Goal: Check status: Check status

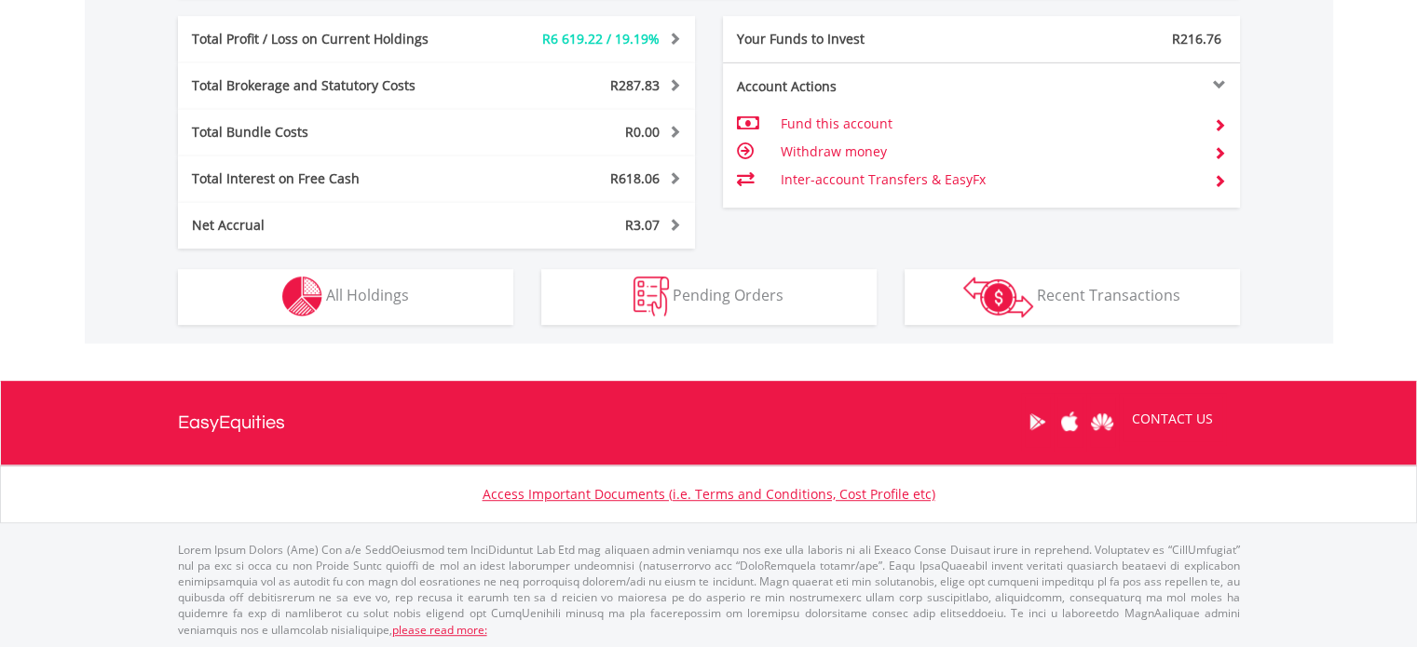
scroll to position [179, 354]
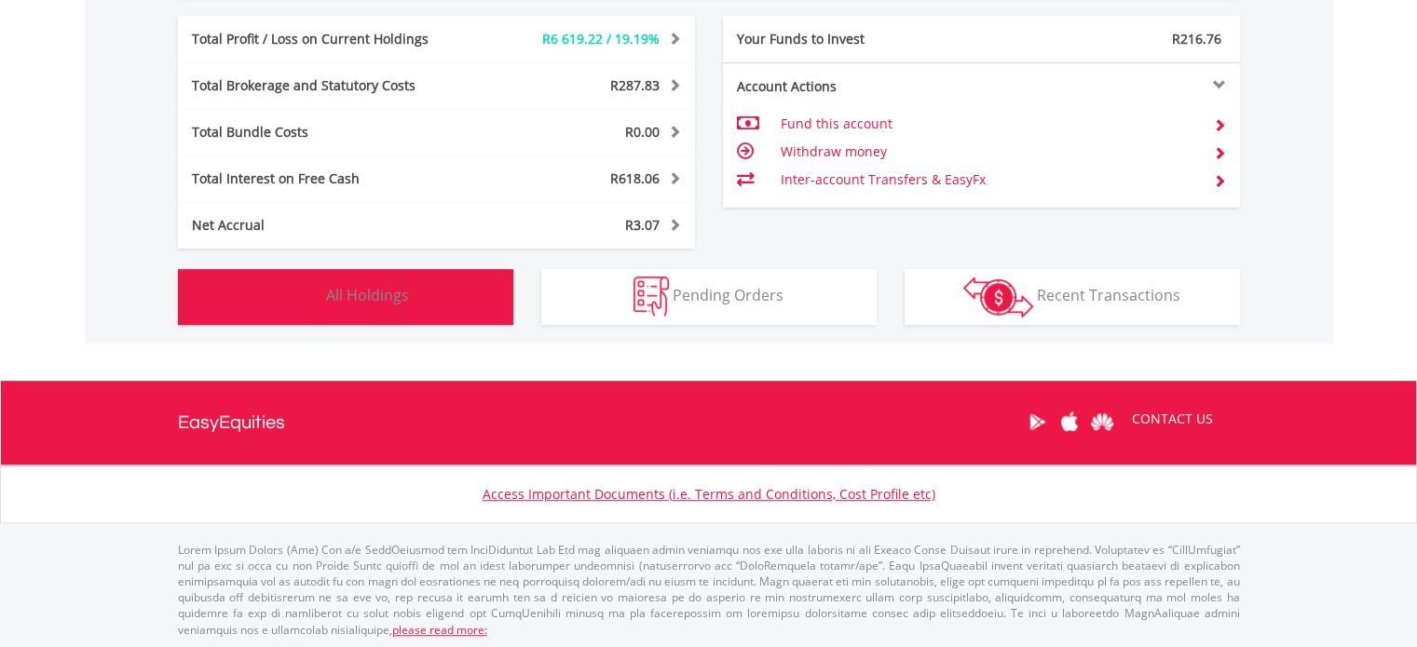
click at [361, 308] on button "Holdings All Holdings" at bounding box center [345, 297] width 335 height 56
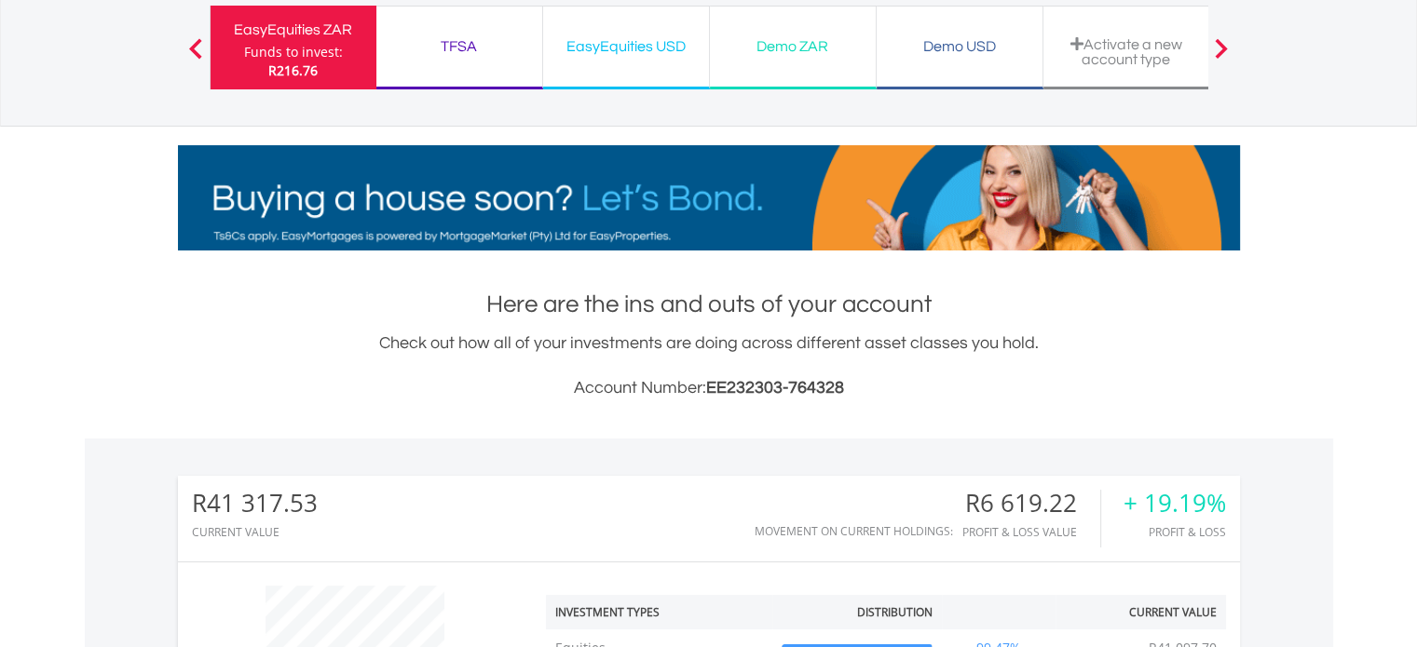
scroll to position [0, 0]
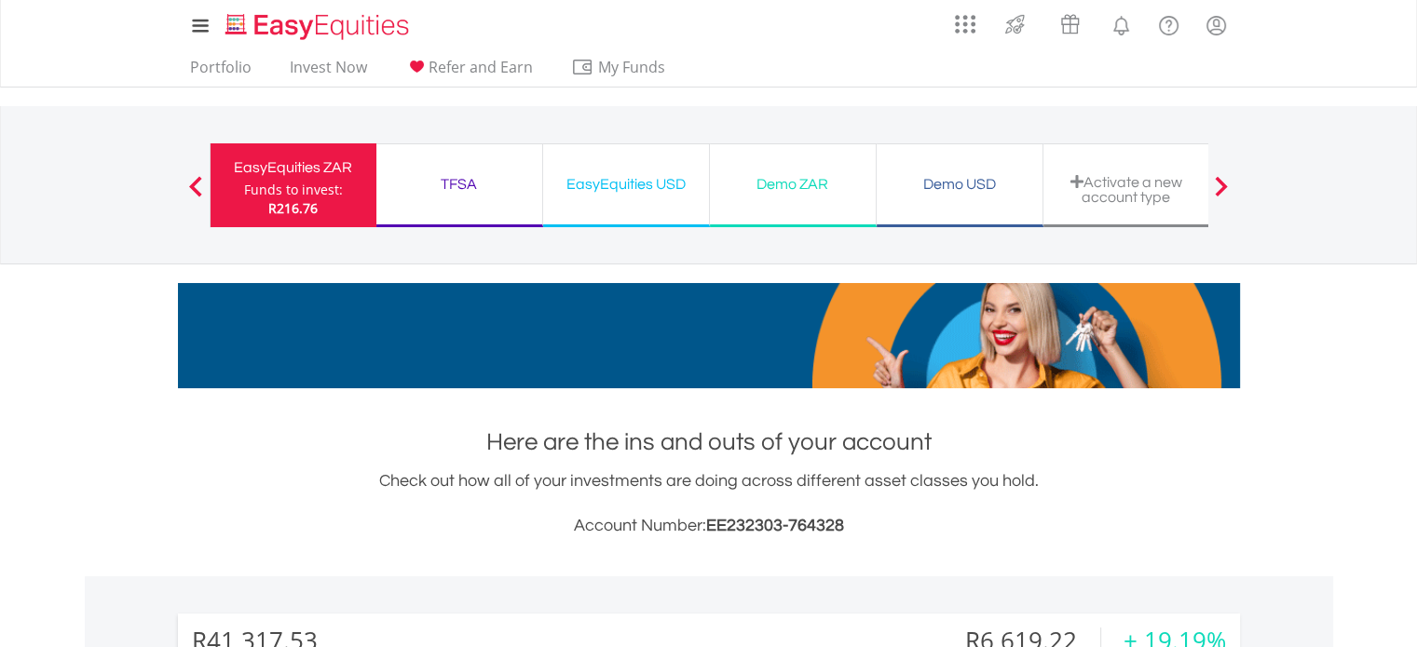
click at [617, 188] on div "EasyEquities USD" at bounding box center [625, 184] width 143 height 26
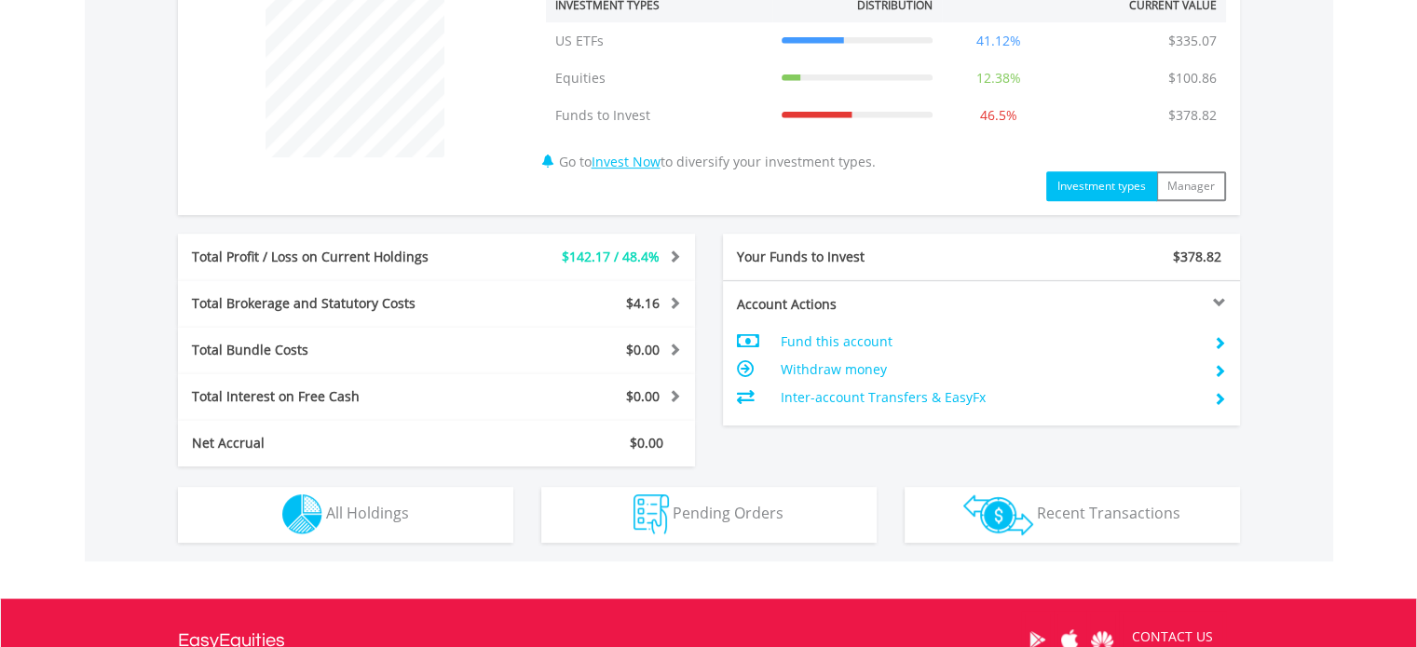
scroll to position [838, 0]
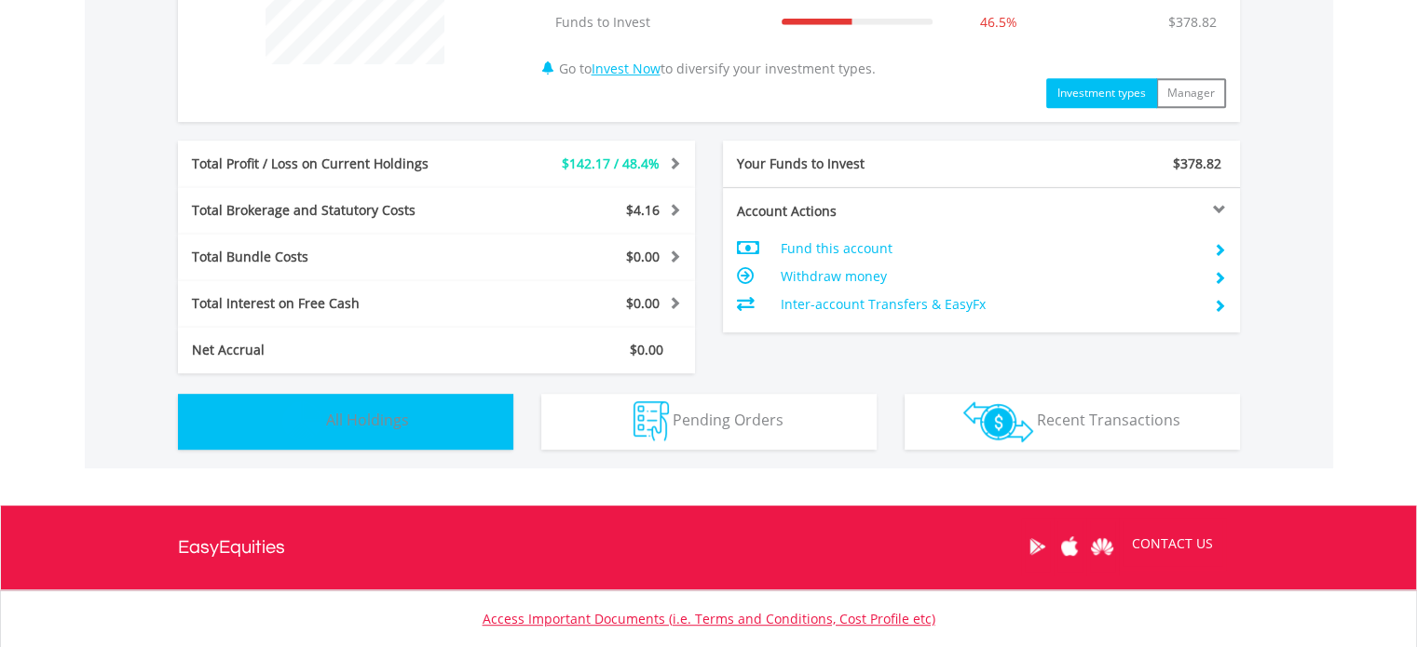
click at [401, 411] on span "All Holdings" at bounding box center [367, 420] width 83 height 20
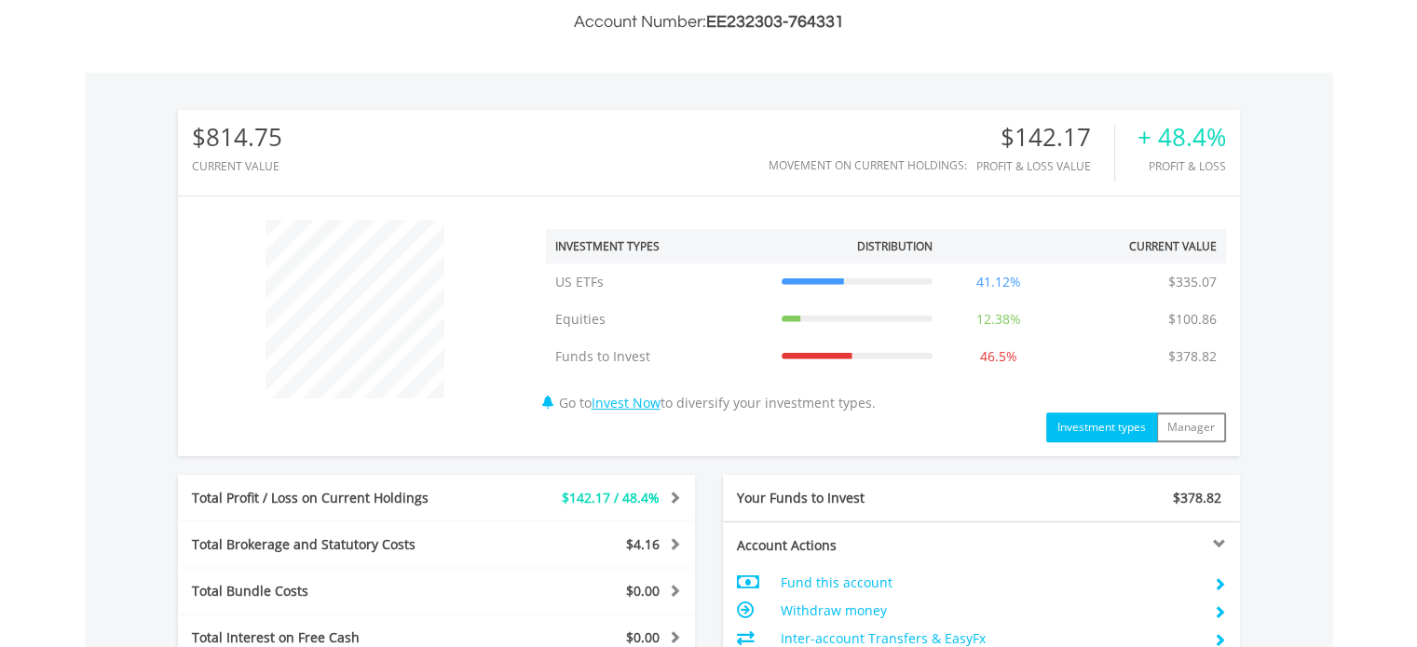
scroll to position [0, 0]
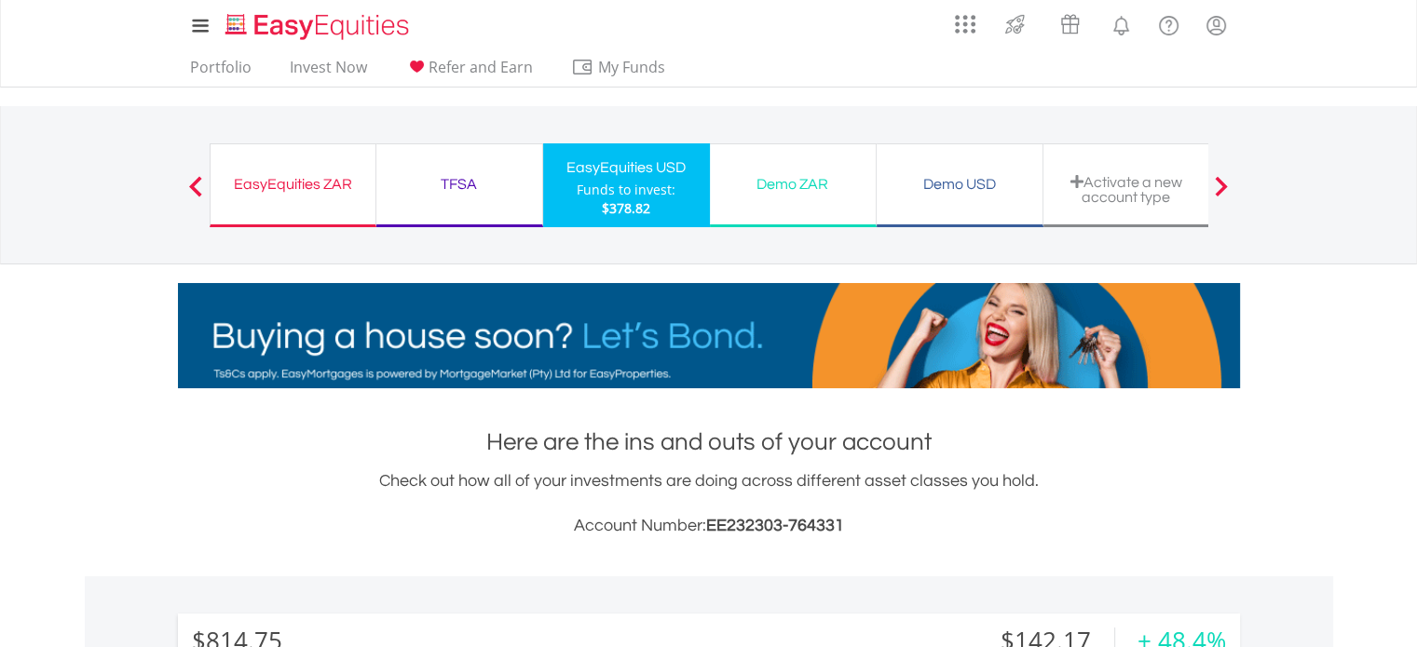
click at [482, 189] on div "TFSA" at bounding box center [458, 184] width 143 height 26
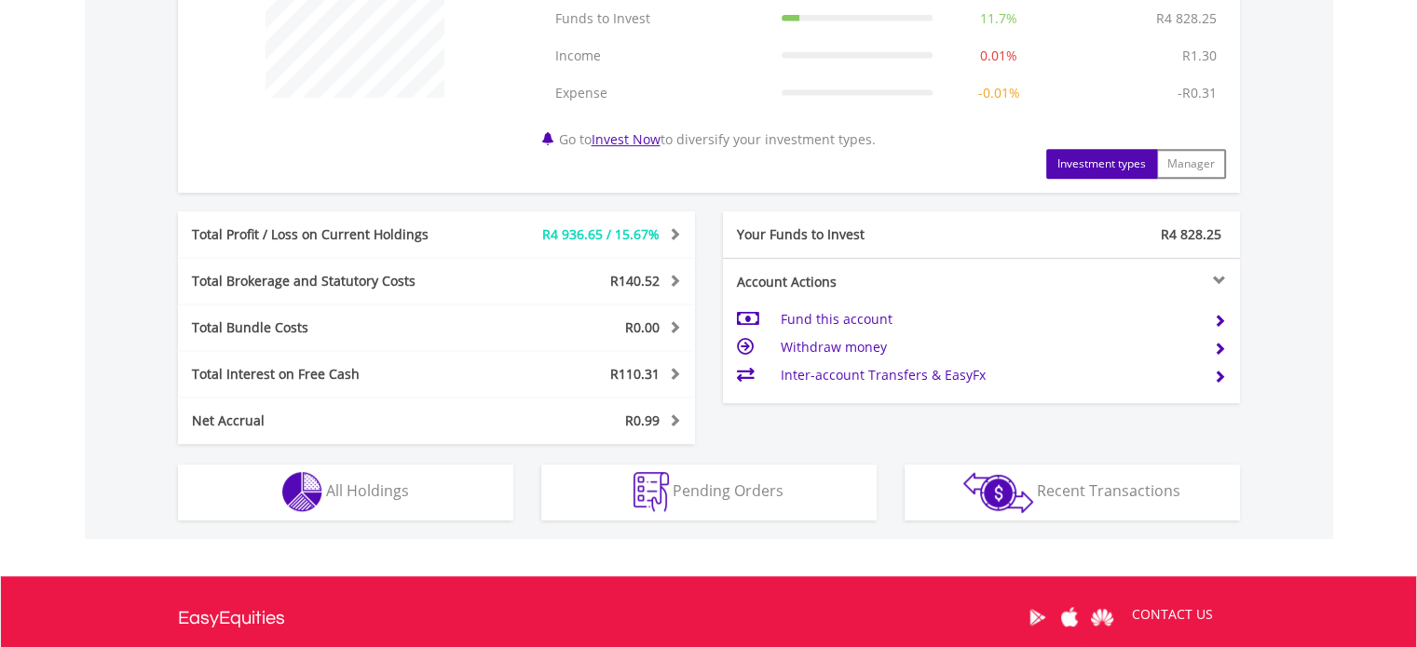
scroll to position [838, 0]
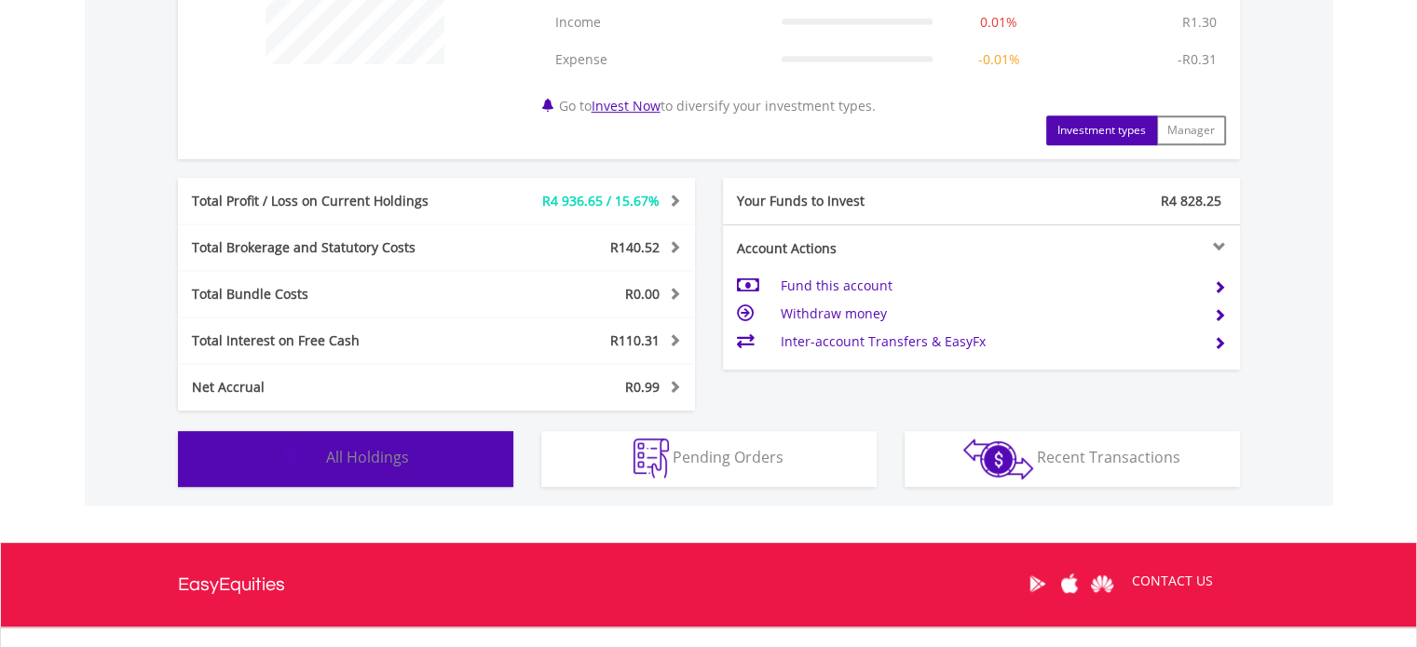
click at [369, 454] on span "All Holdings" at bounding box center [367, 457] width 83 height 20
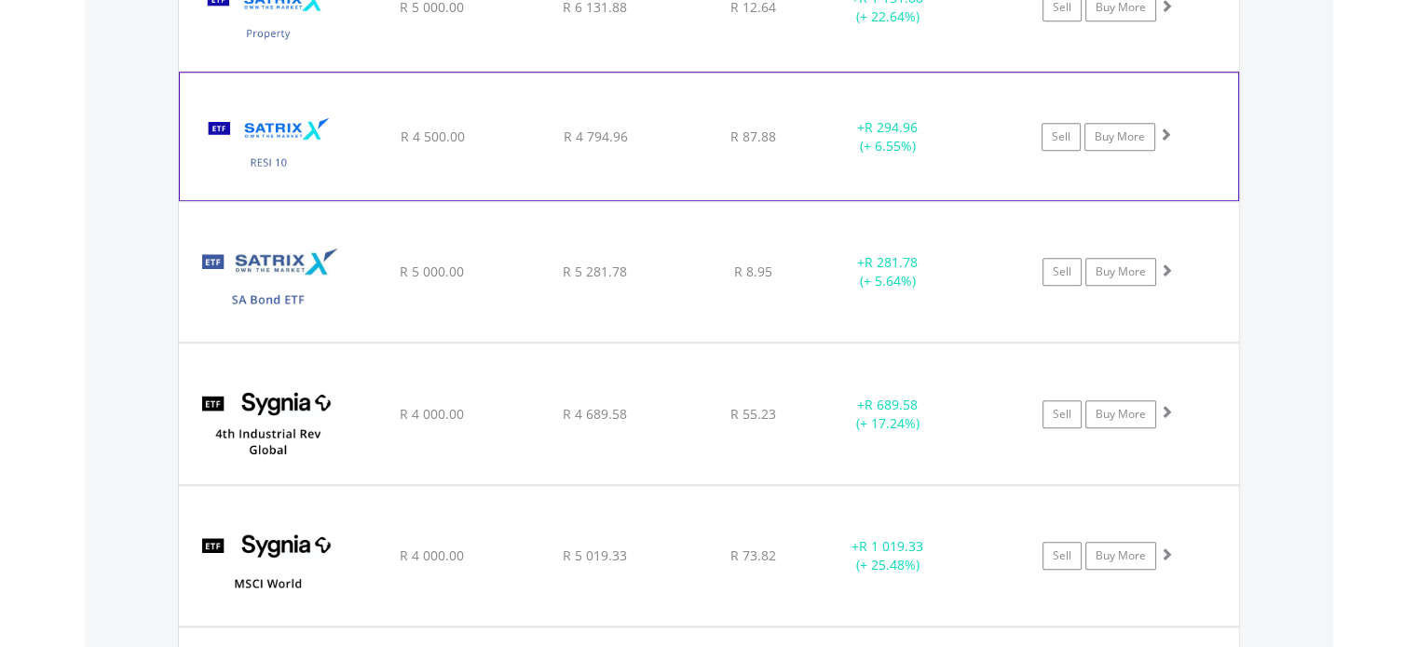
scroll to position [1752, 0]
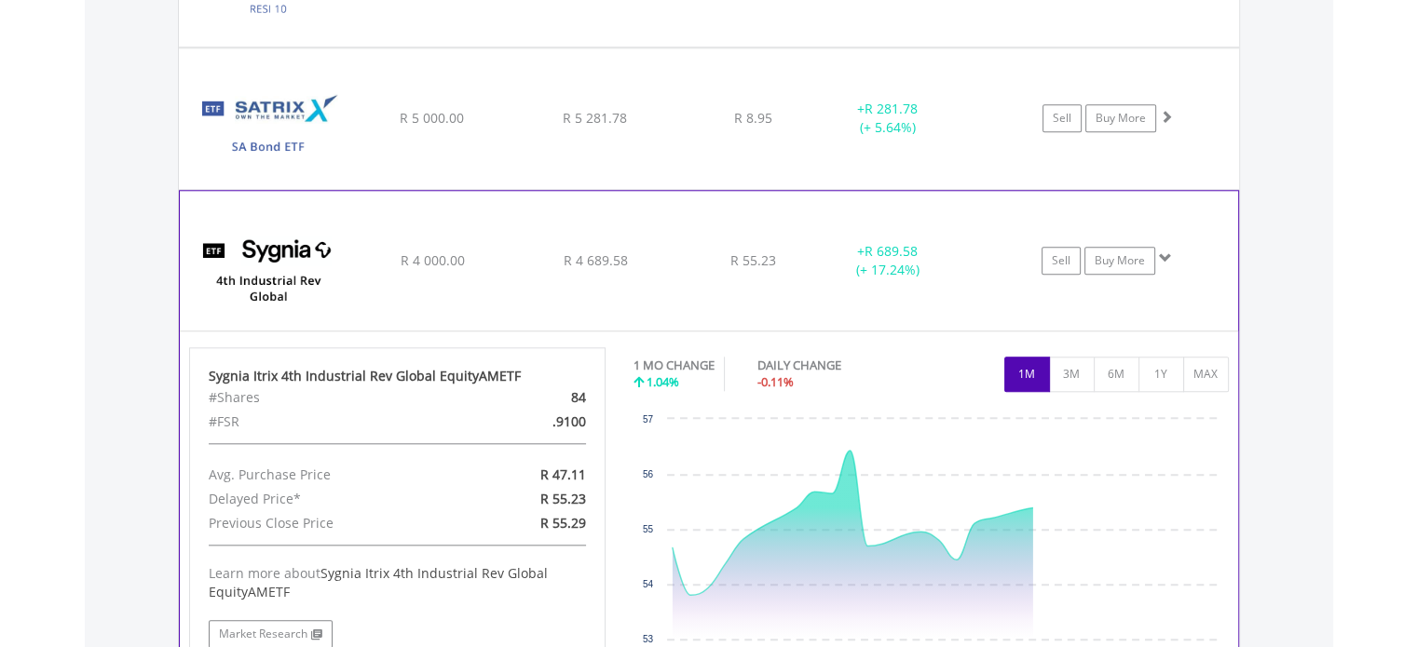
scroll to position [1845, 0]
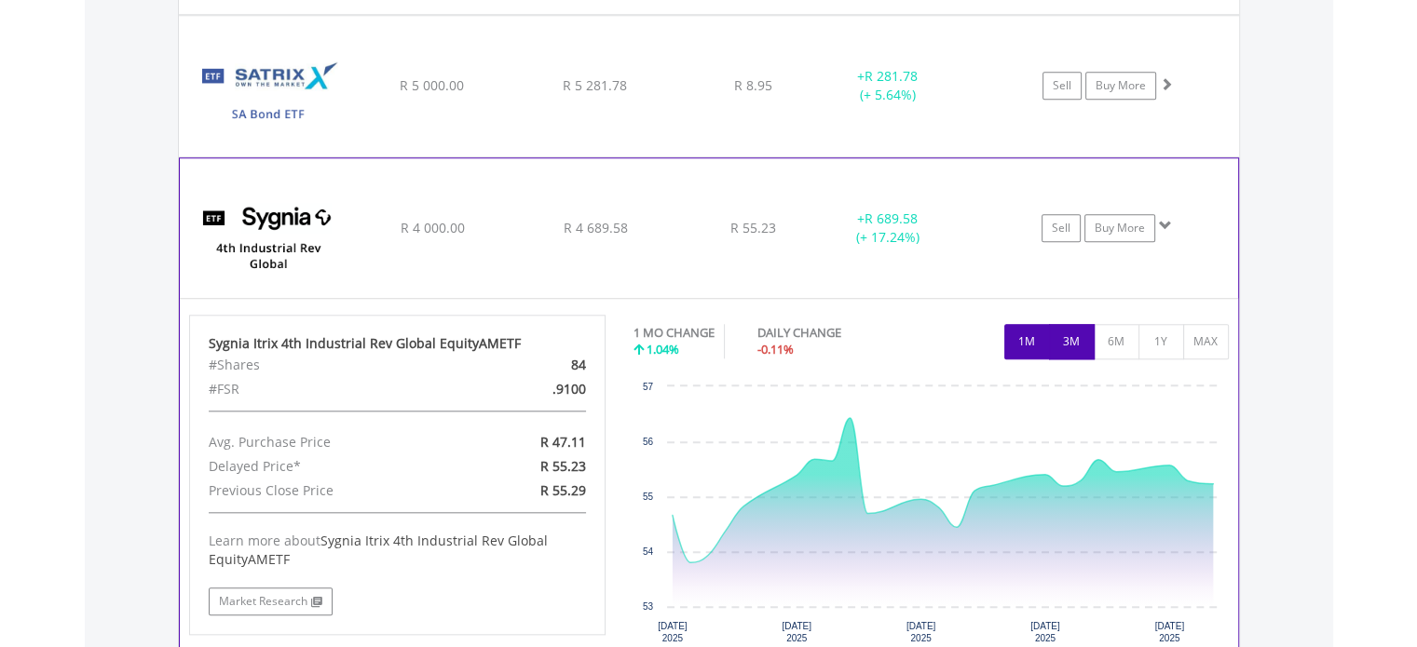
click at [1082, 344] on button "3M" at bounding box center [1072, 341] width 46 height 35
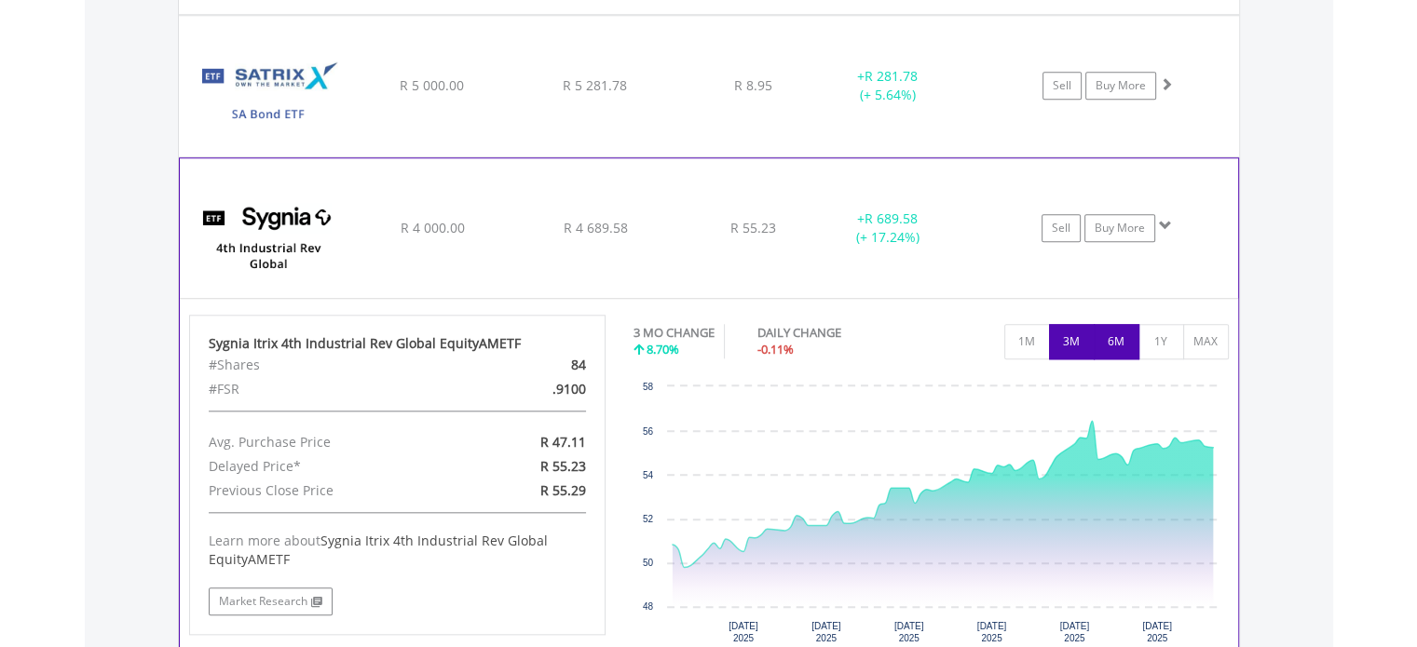
click at [1107, 343] on button "6M" at bounding box center [1116, 341] width 46 height 35
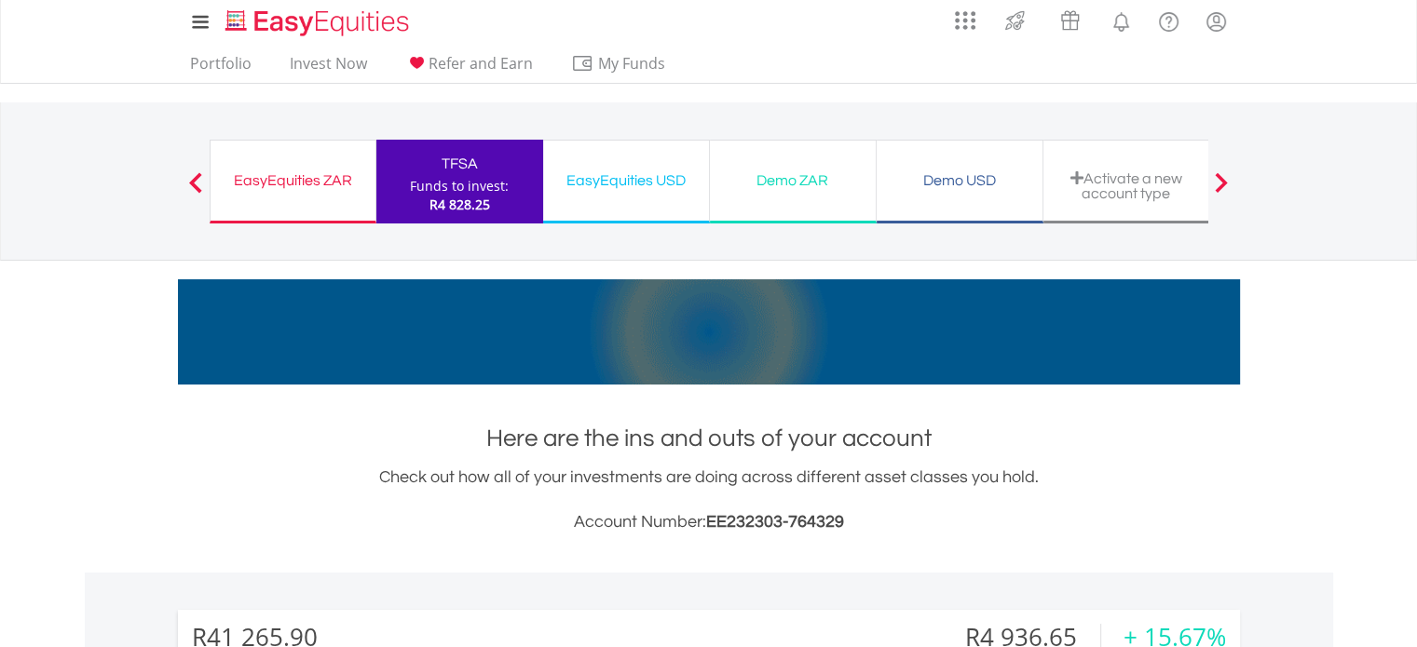
scroll to position [0, 0]
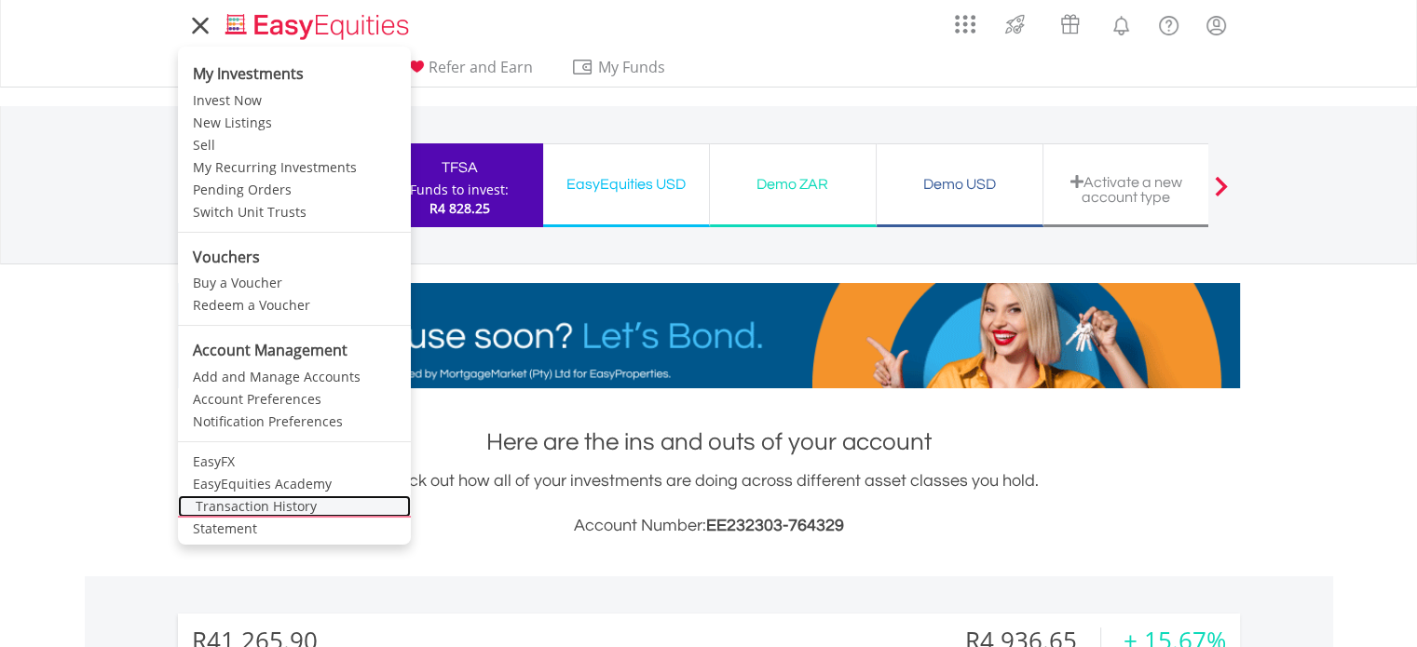
click at [265, 505] on link "Transaction History" at bounding box center [294, 507] width 233 height 22
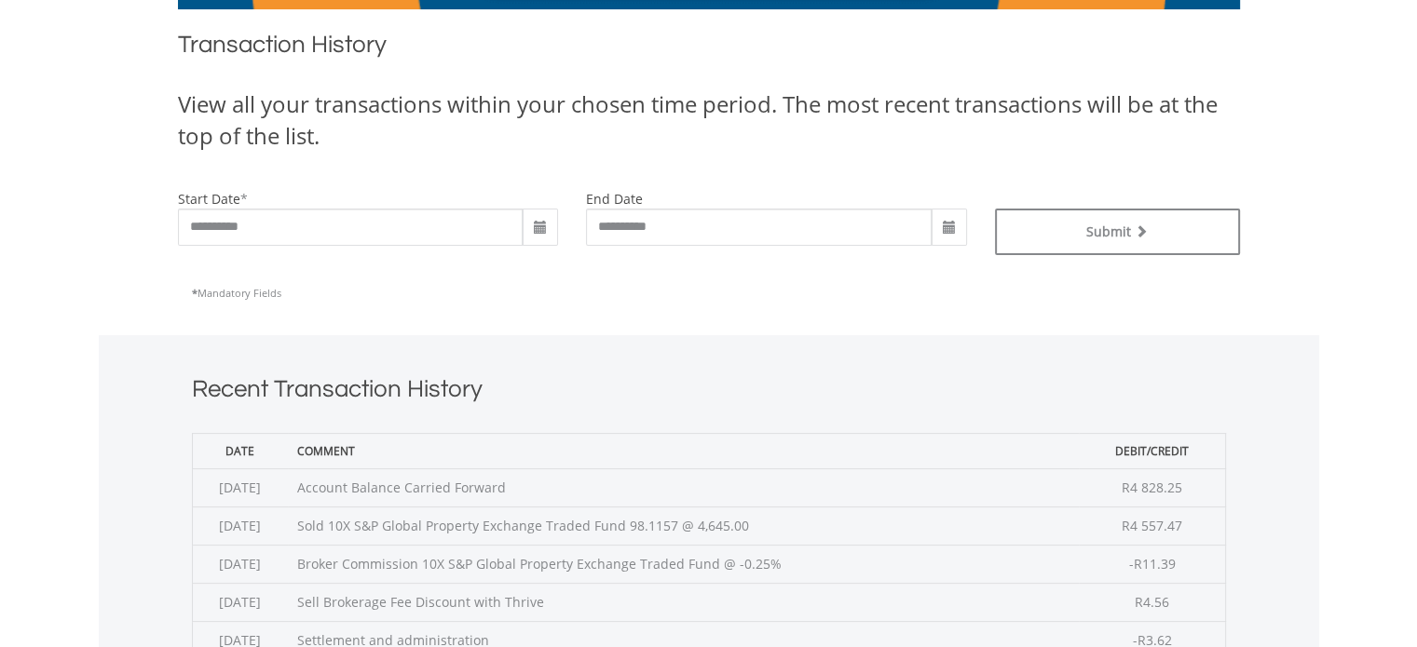
scroll to position [373, 0]
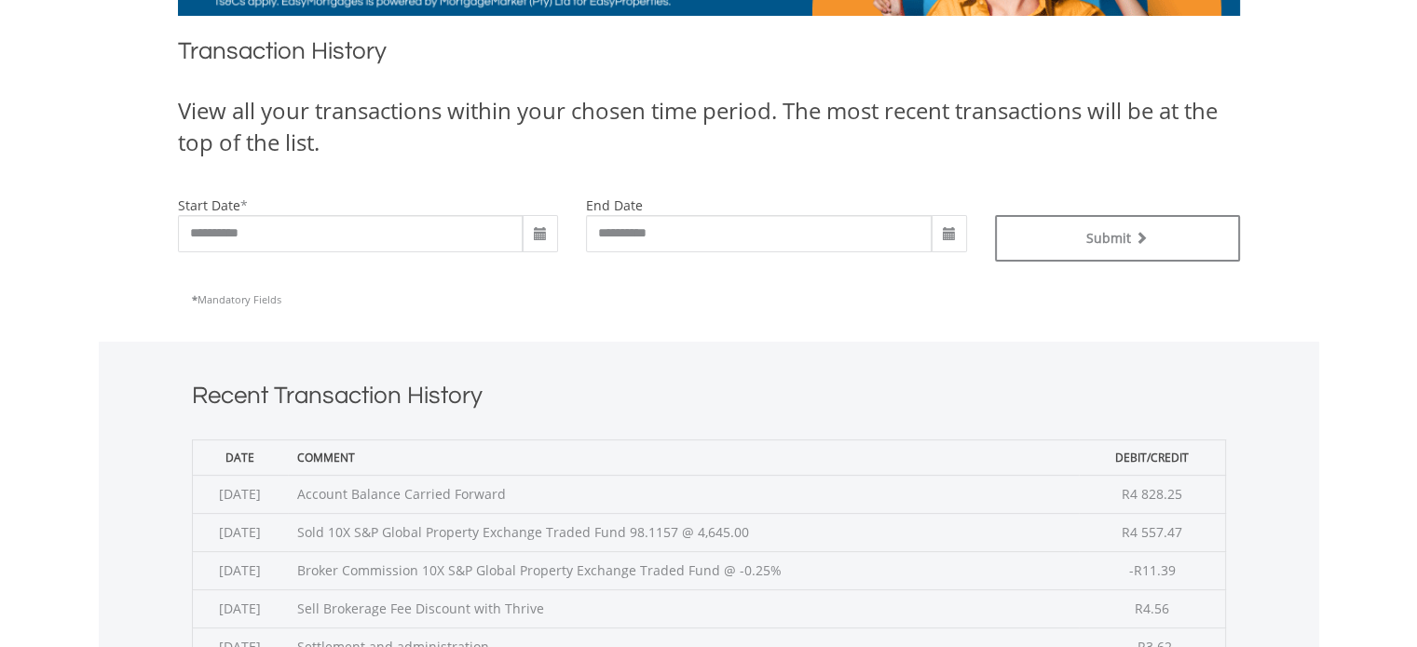
click at [534, 235] on span at bounding box center [540, 234] width 15 height 15
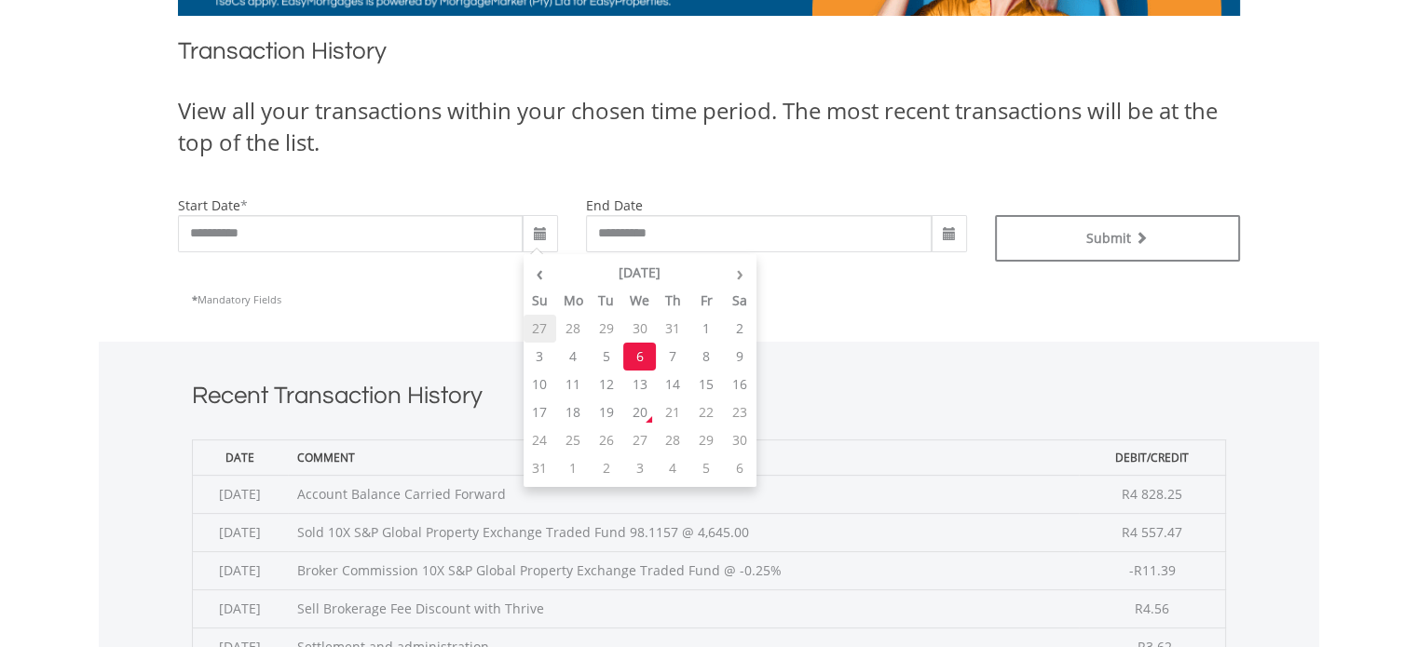
click at [540, 330] on td "27" at bounding box center [540, 329] width 34 height 28
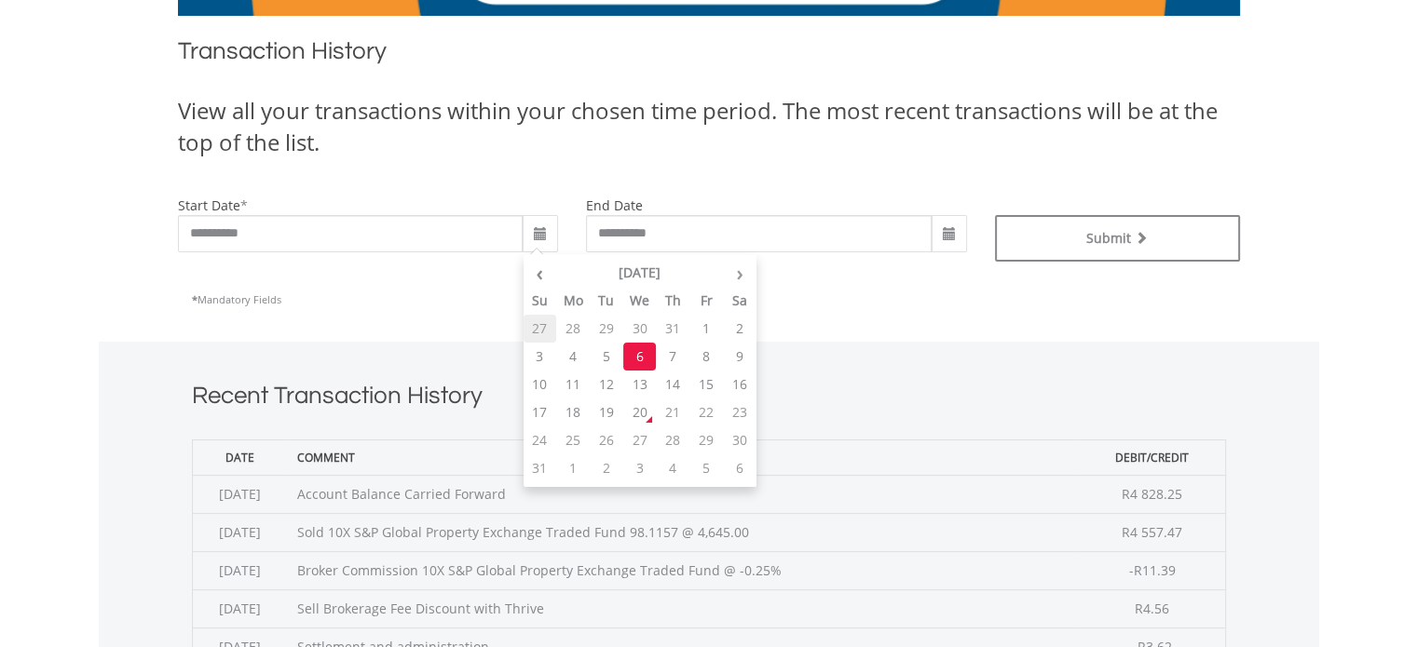
type input "**********"
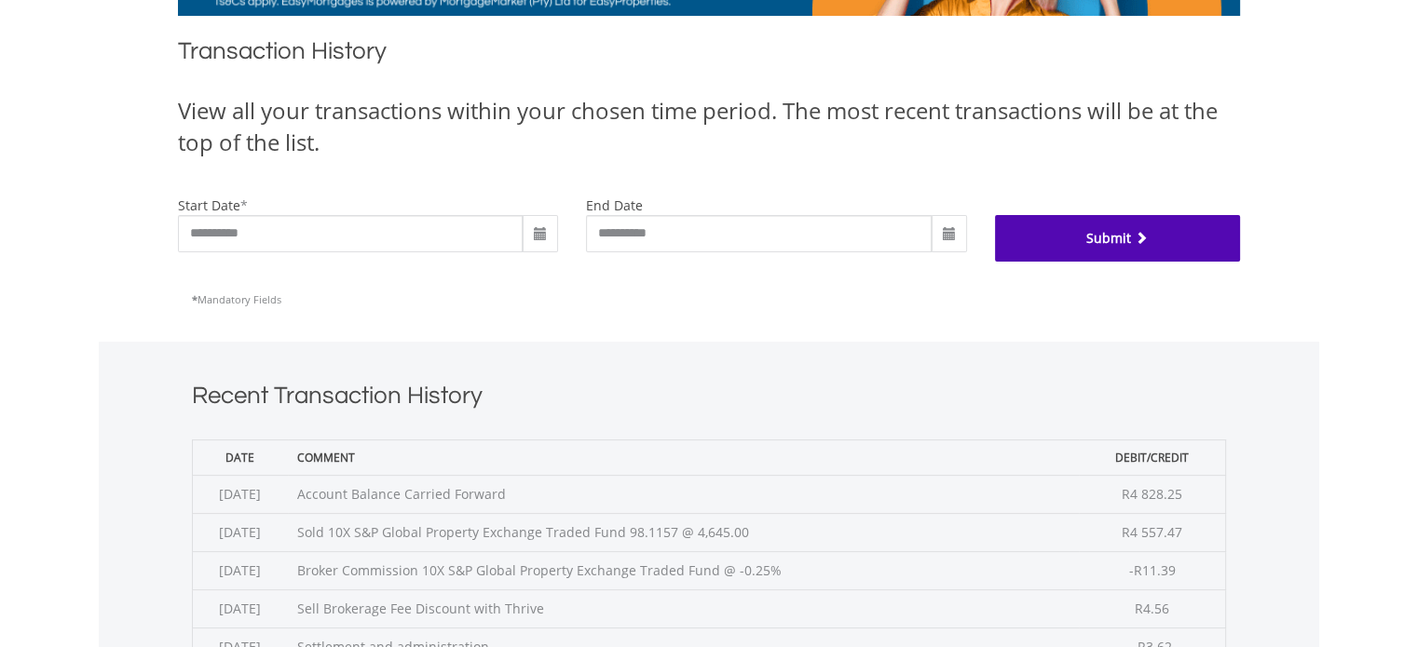
click at [1066, 241] on button "Submit" at bounding box center [1117, 238] width 245 height 47
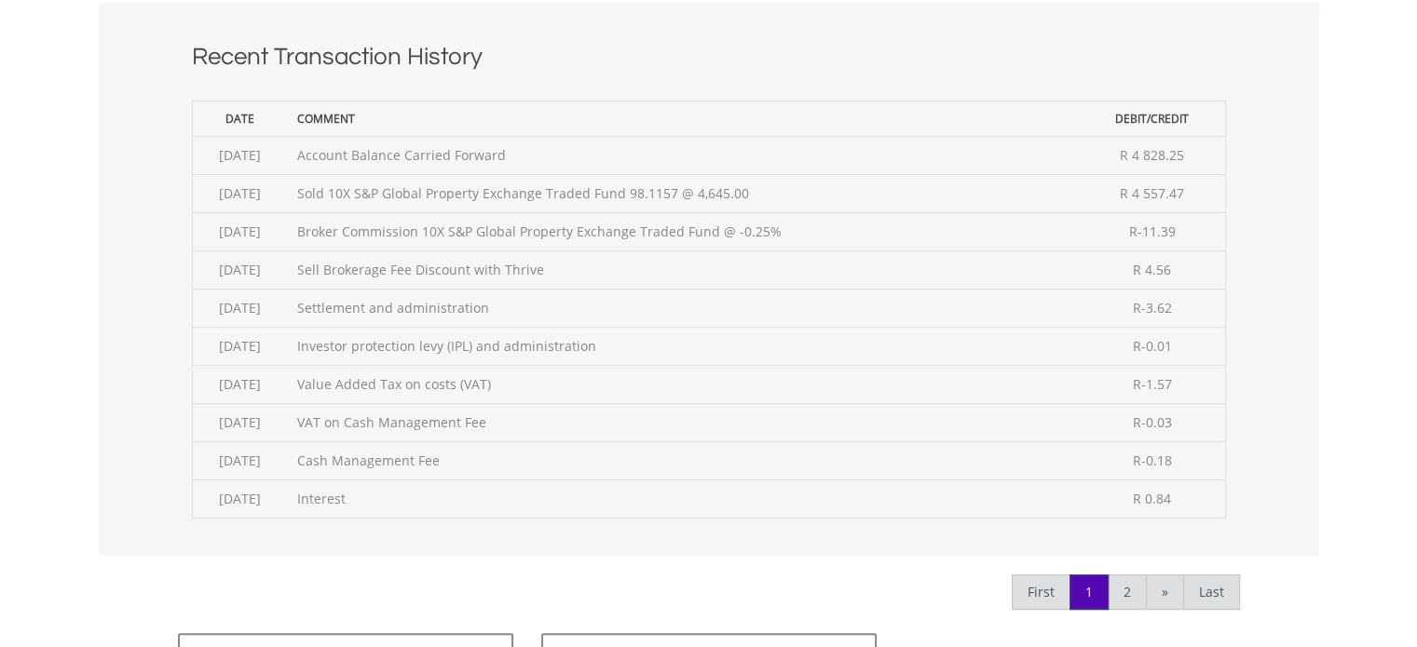
scroll to position [745, 0]
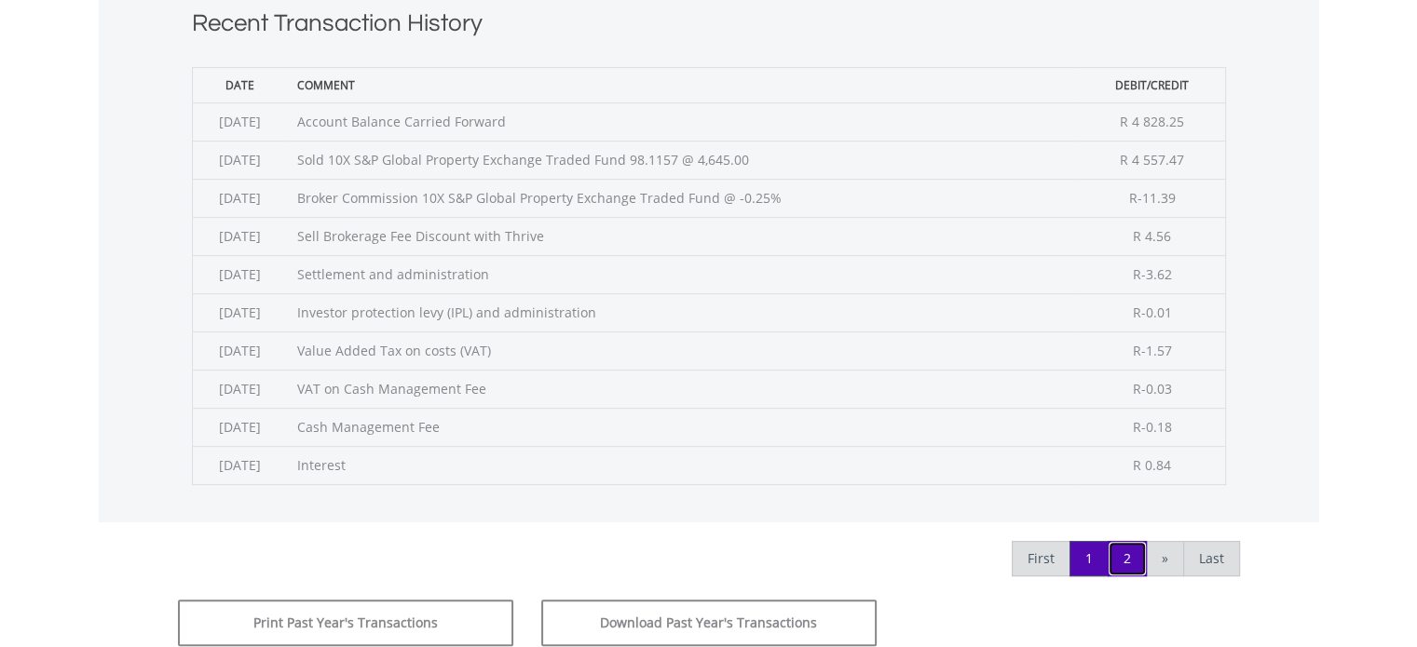
click at [1128, 550] on link "2" at bounding box center [1126, 558] width 39 height 35
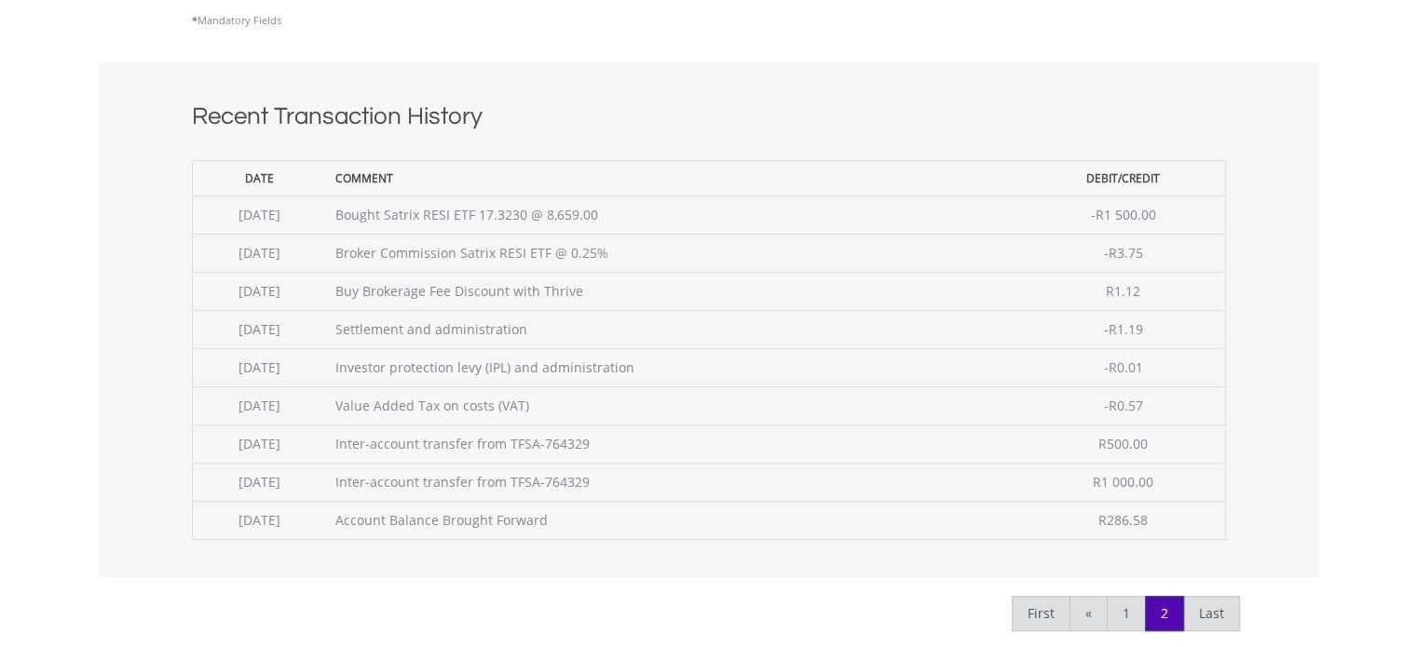
scroll to position [745, 0]
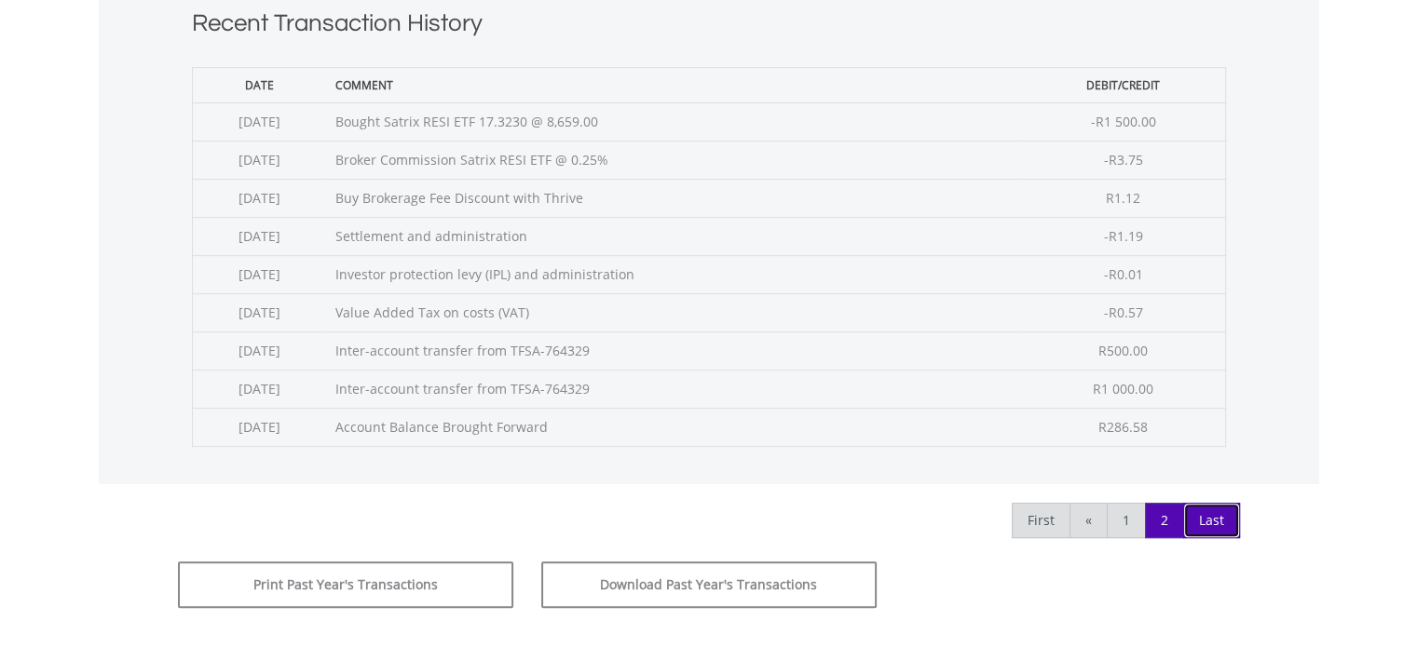
click at [1209, 524] on link "Last" at bounding box center [1211, 520] width 57 height 35
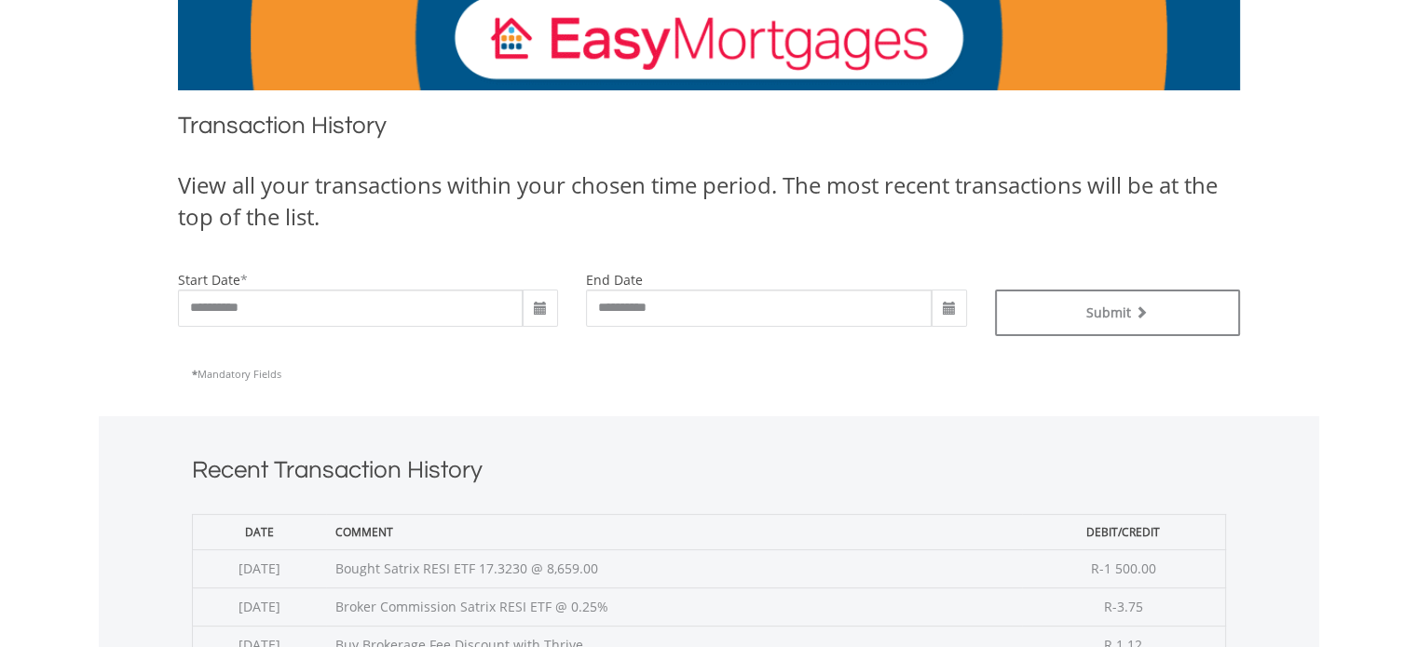
scroll to position [373, 0]
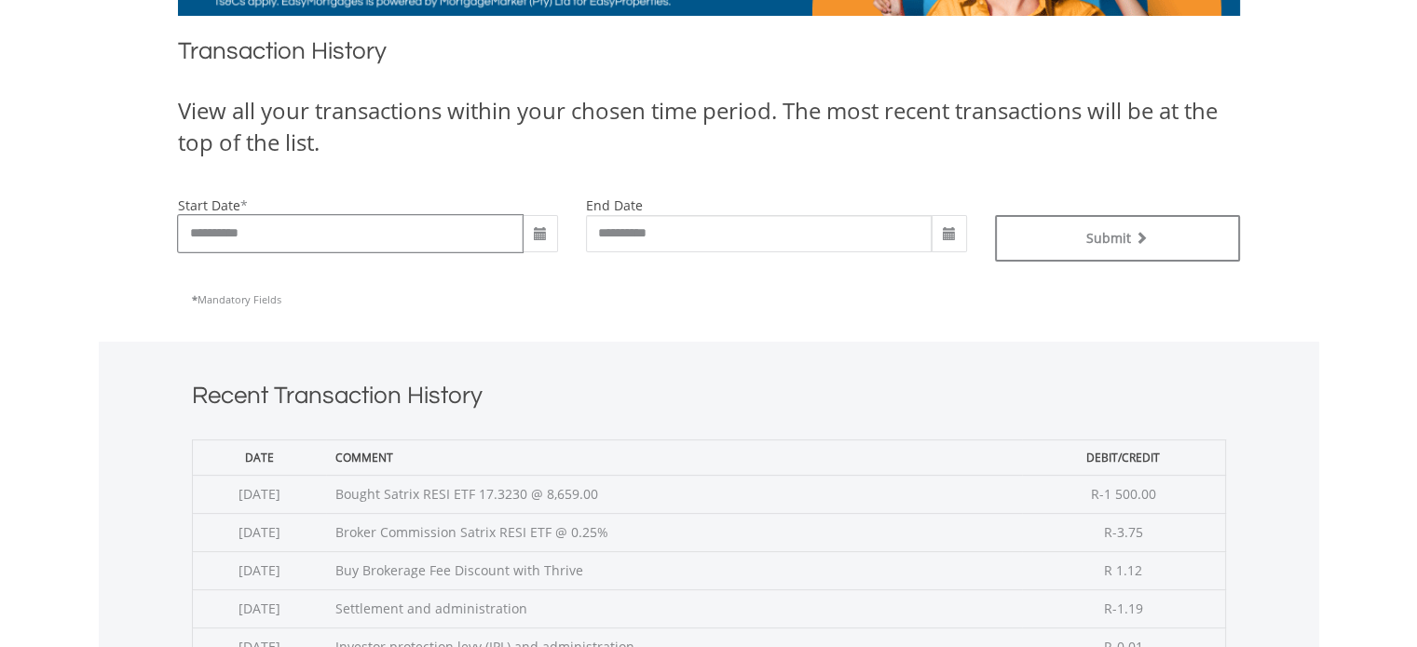
click at [420, 239] on input "**********" at bounding box center [351, 233] width 346 height 37
click at [544, 237] on span at bounding box center [540, 234] width 15 height 15
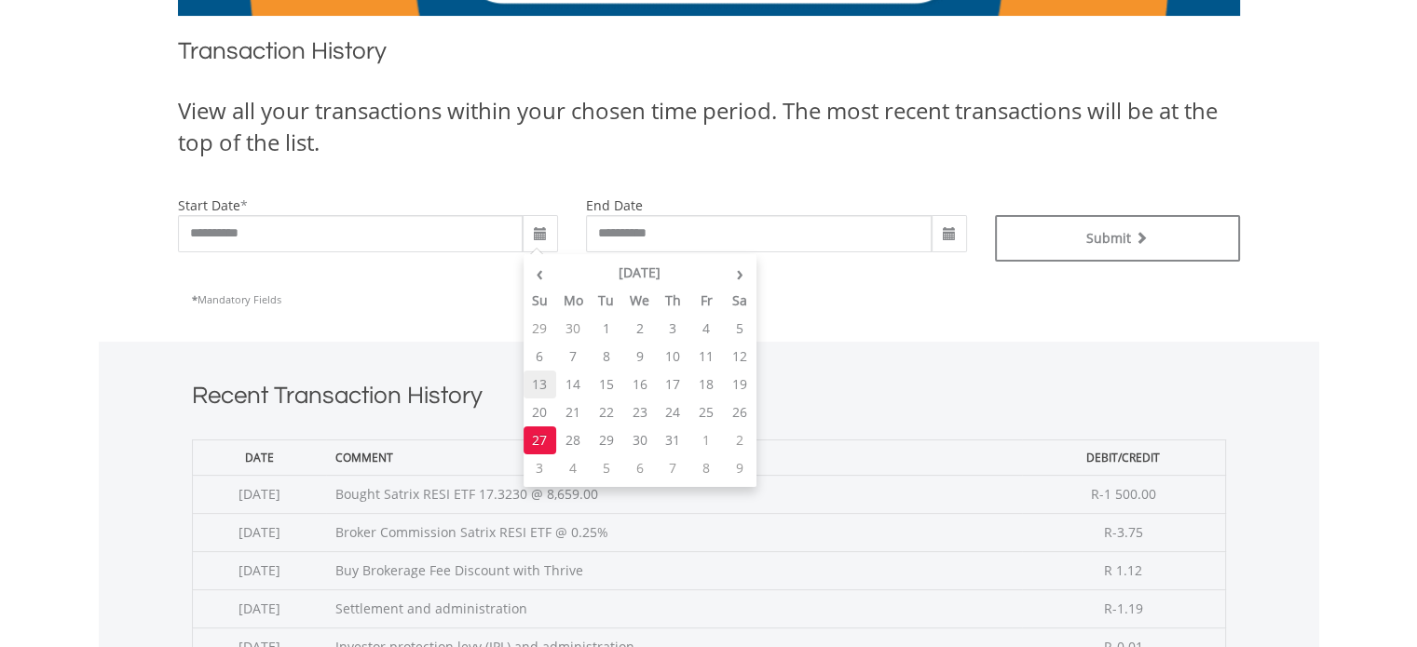
click at [538, 391] on td "13" at bounding box center [540, 385] width 34 height 28
type input "**********"
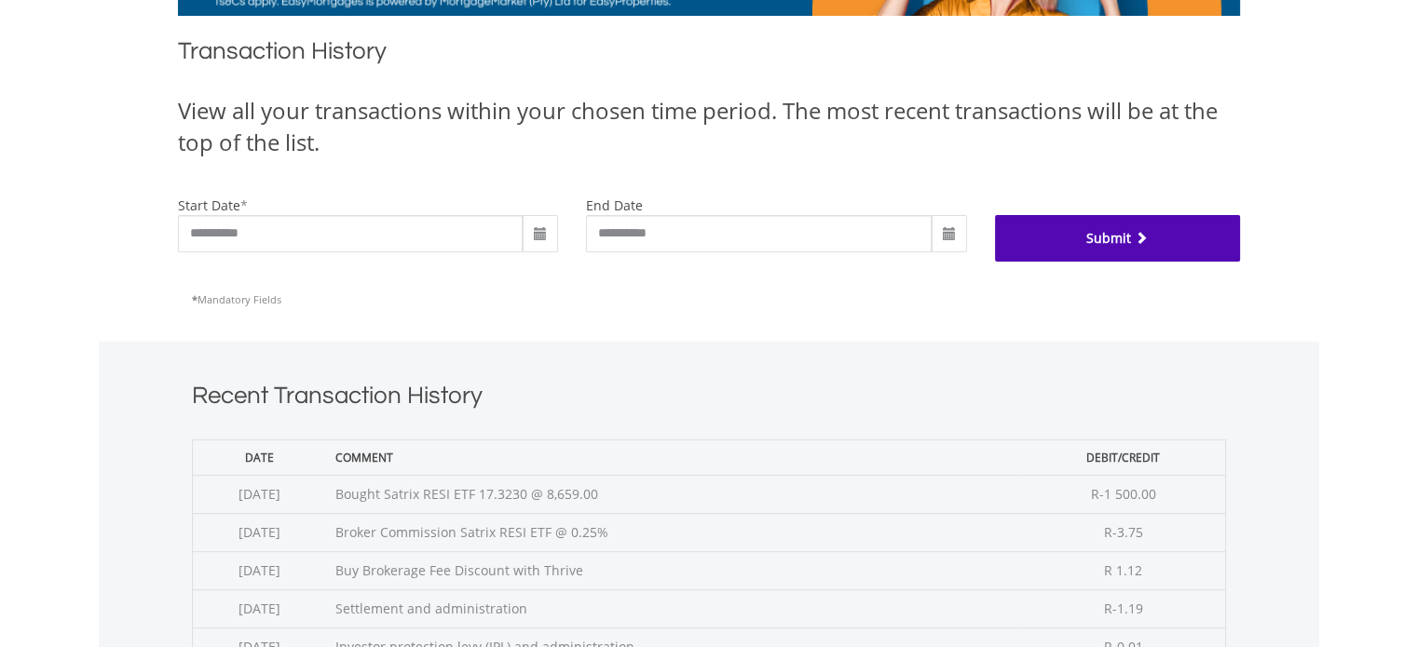
click at [1083, 230] on button "Submit" at bounding box center [1117, 238] width 245 height 47
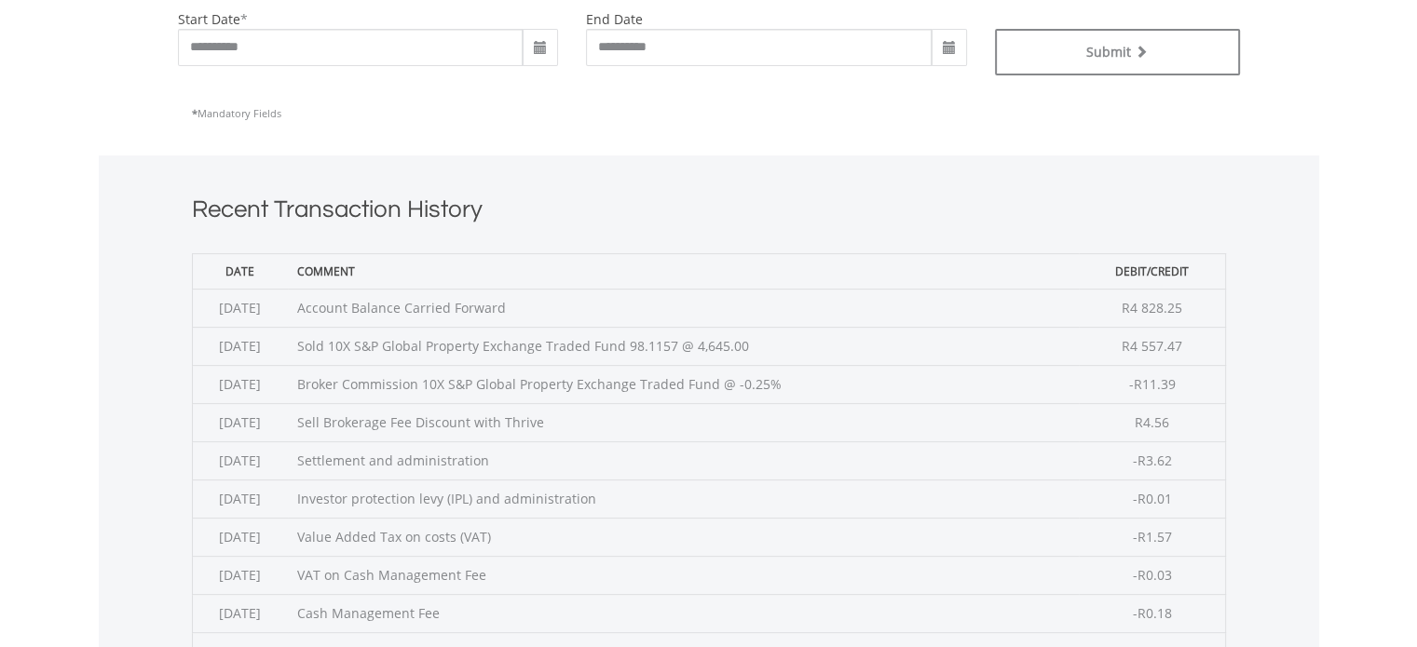
scroll to position [1073, 0]
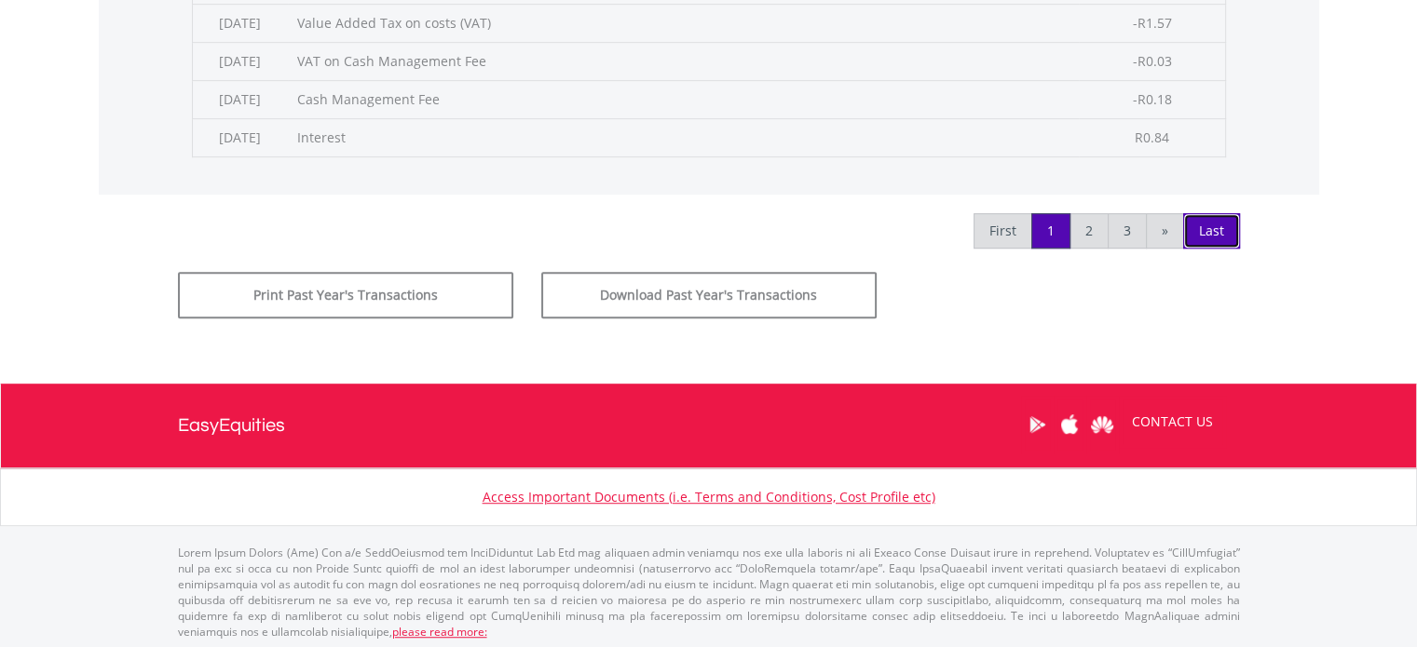
click at [1207, 230] on link "Last" at bounding box center [1211, 230] width 57 height 35
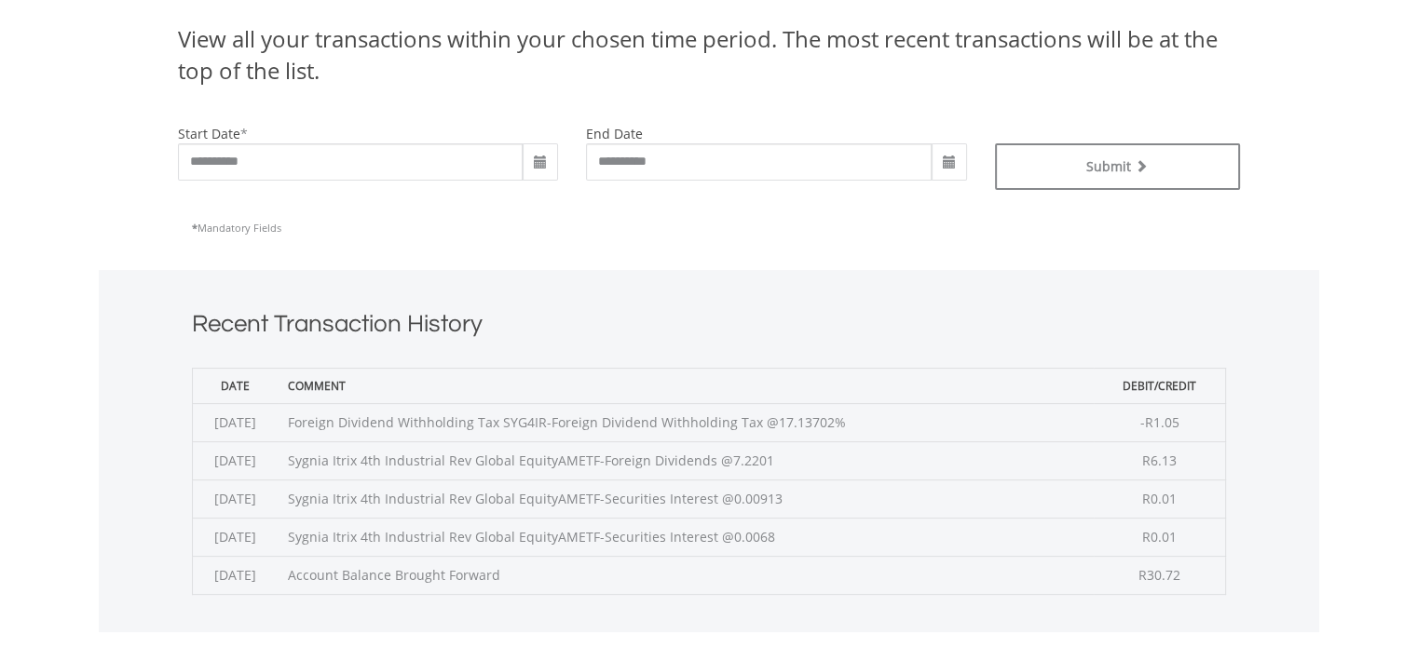
scroll to position [652, 0]
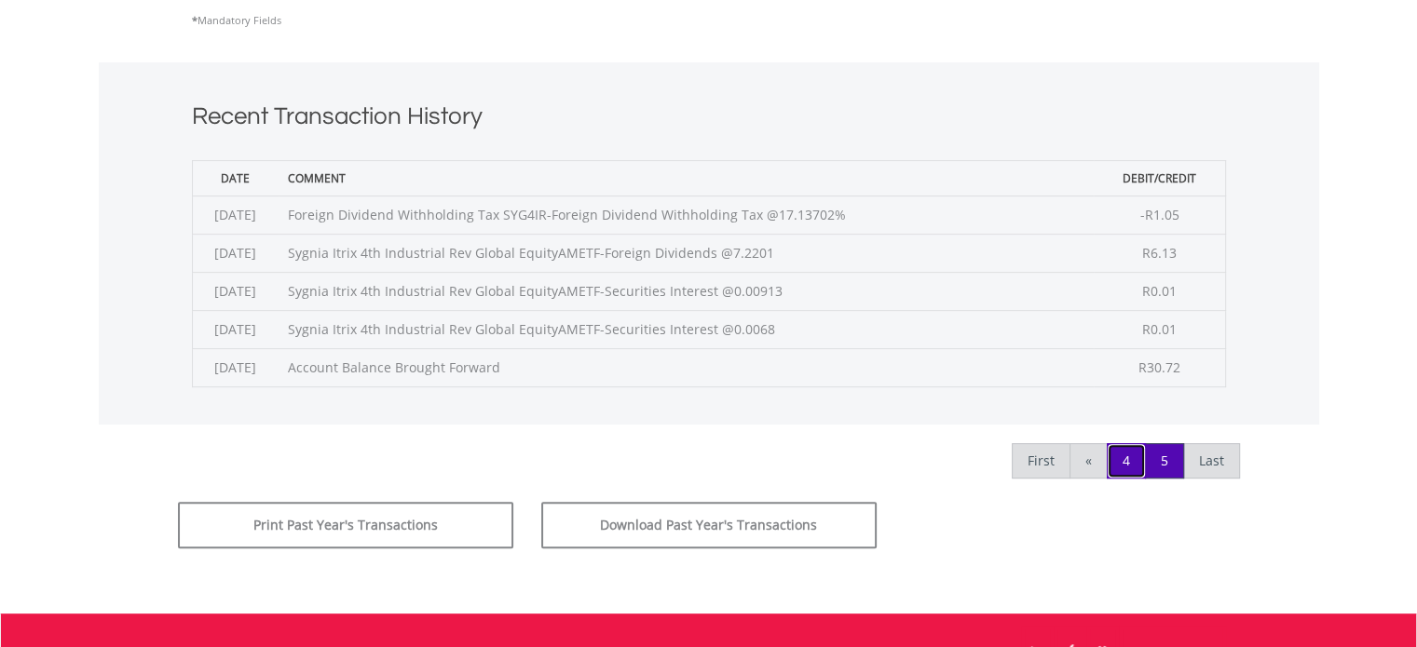
click at [1132, 463] on link "4" at bounding box center [1126, 460] width 39 height 35
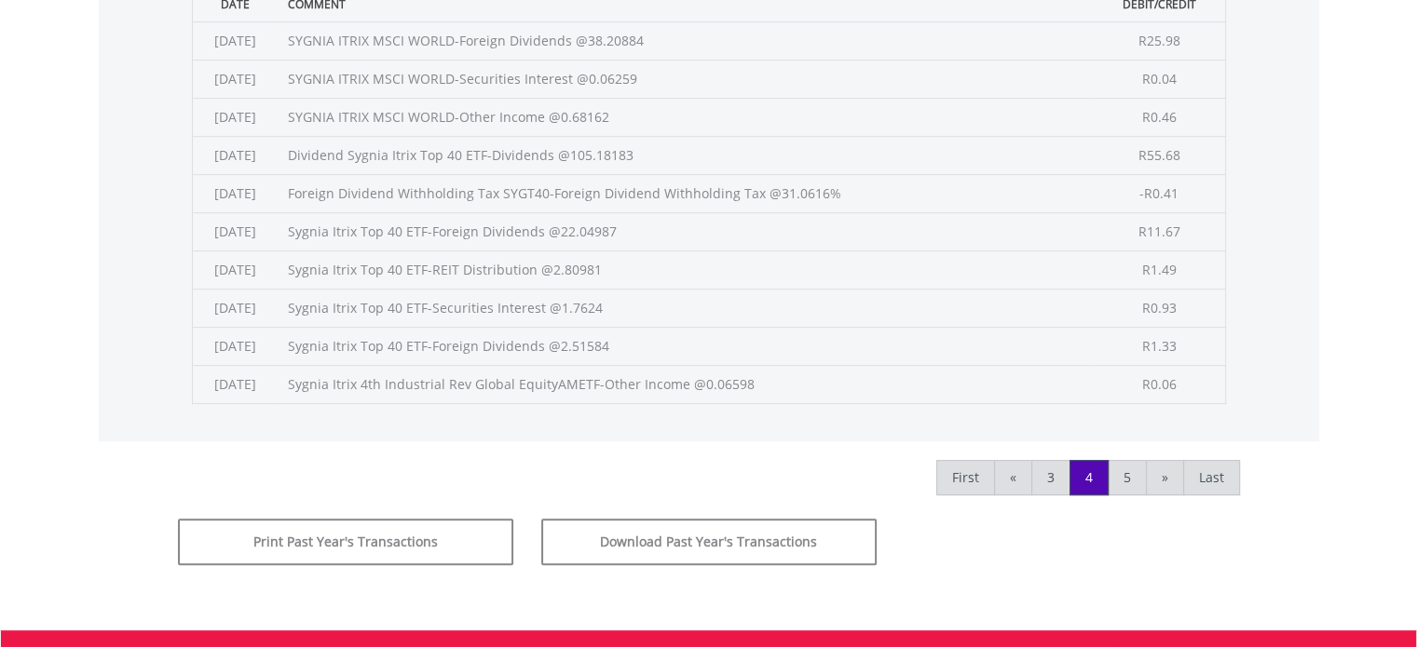
scroll to position [838, 0]
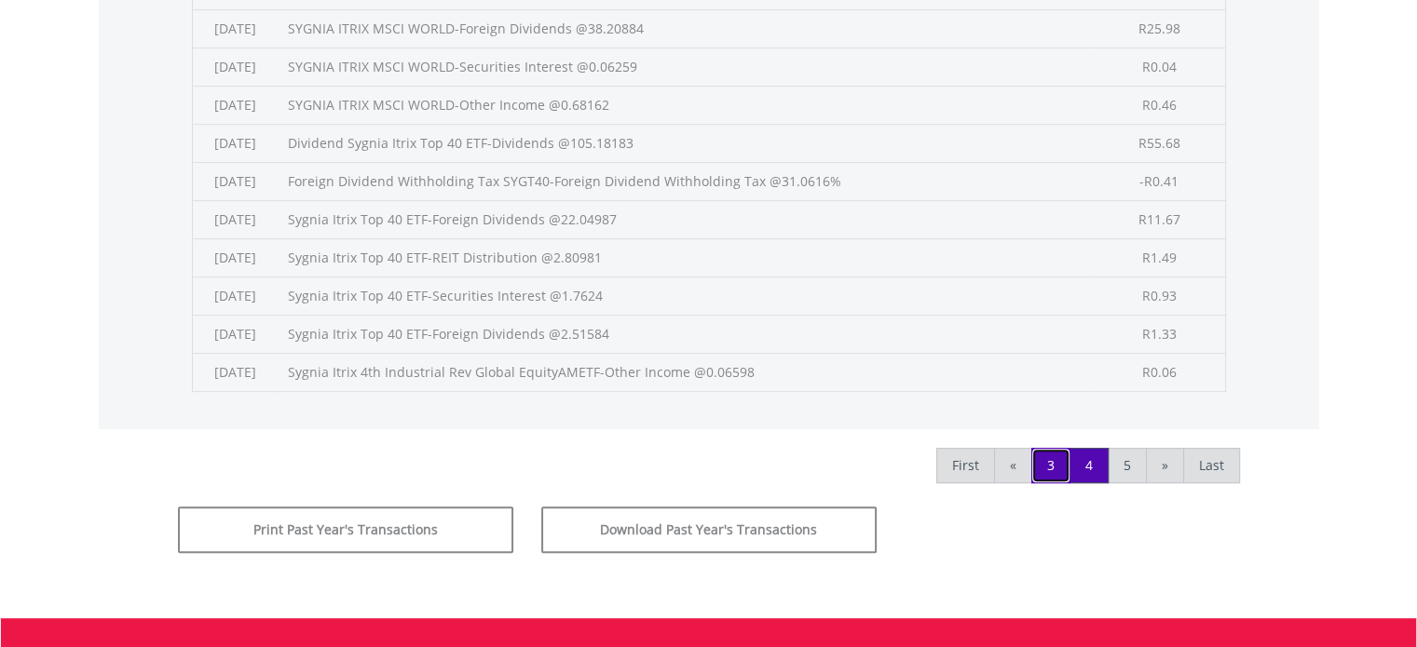
click at [1047, 460] on link "3" at bounding box center [1050, 465] width 39 height 35
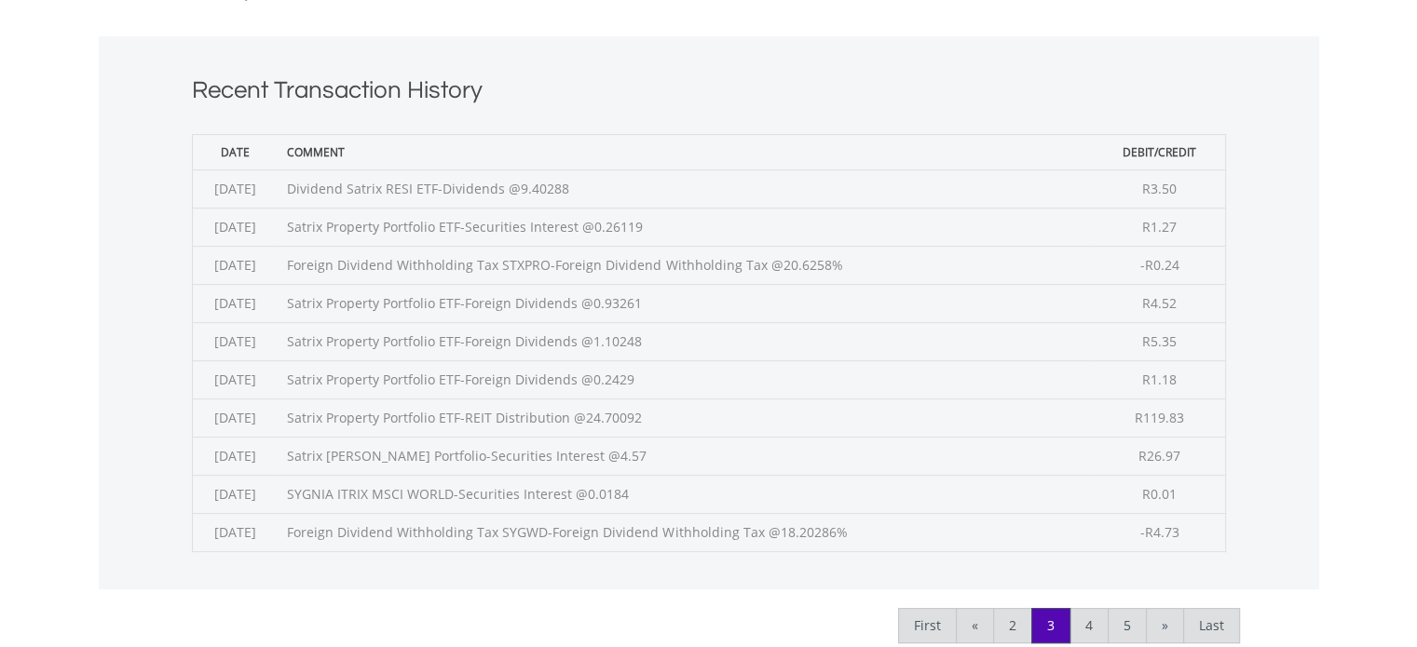
scroll to position [745, 0]
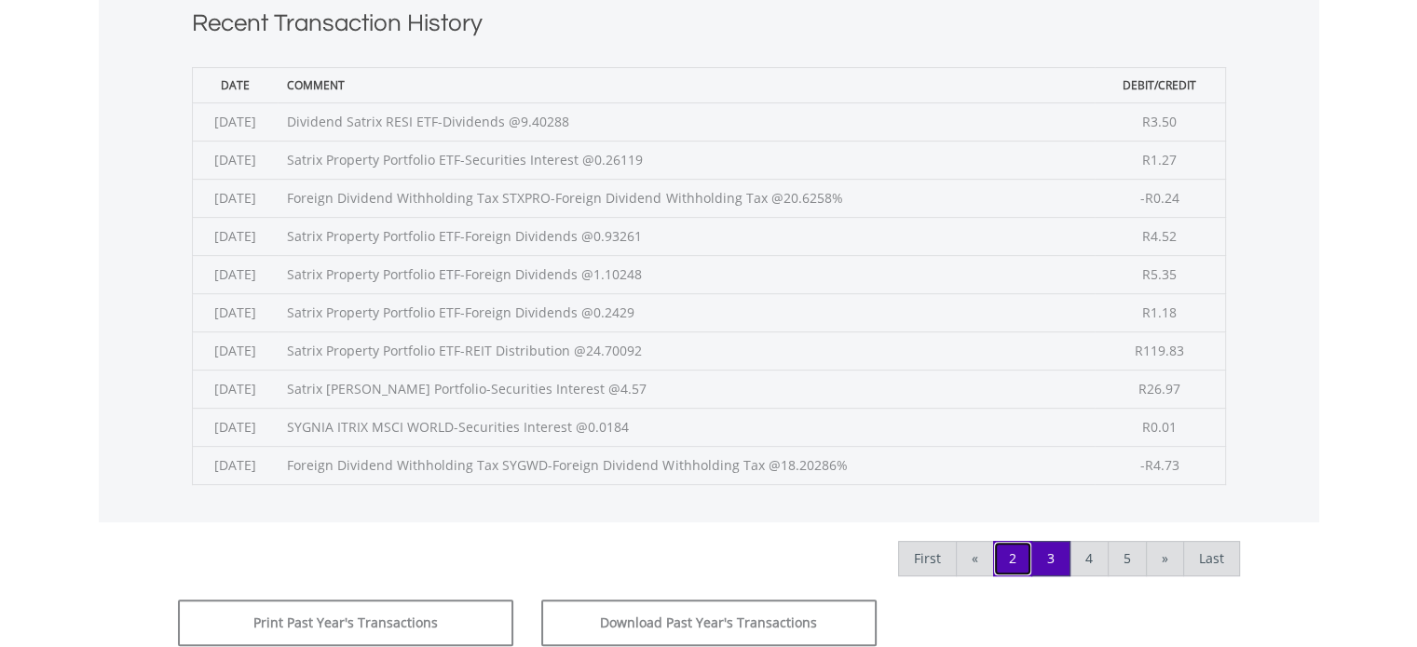
click at [1024, 554] on link "2" at bounding box center [1012, 558] width 39 height 35
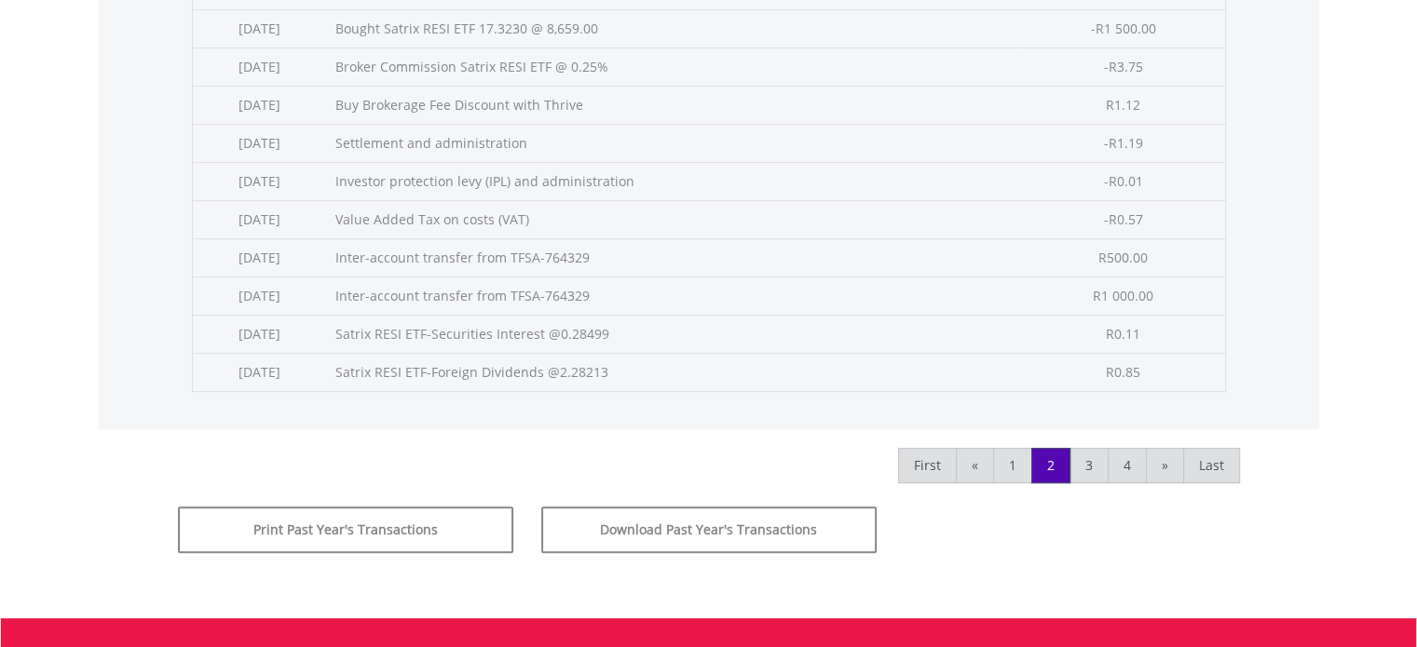
scroll to position [931, 0]
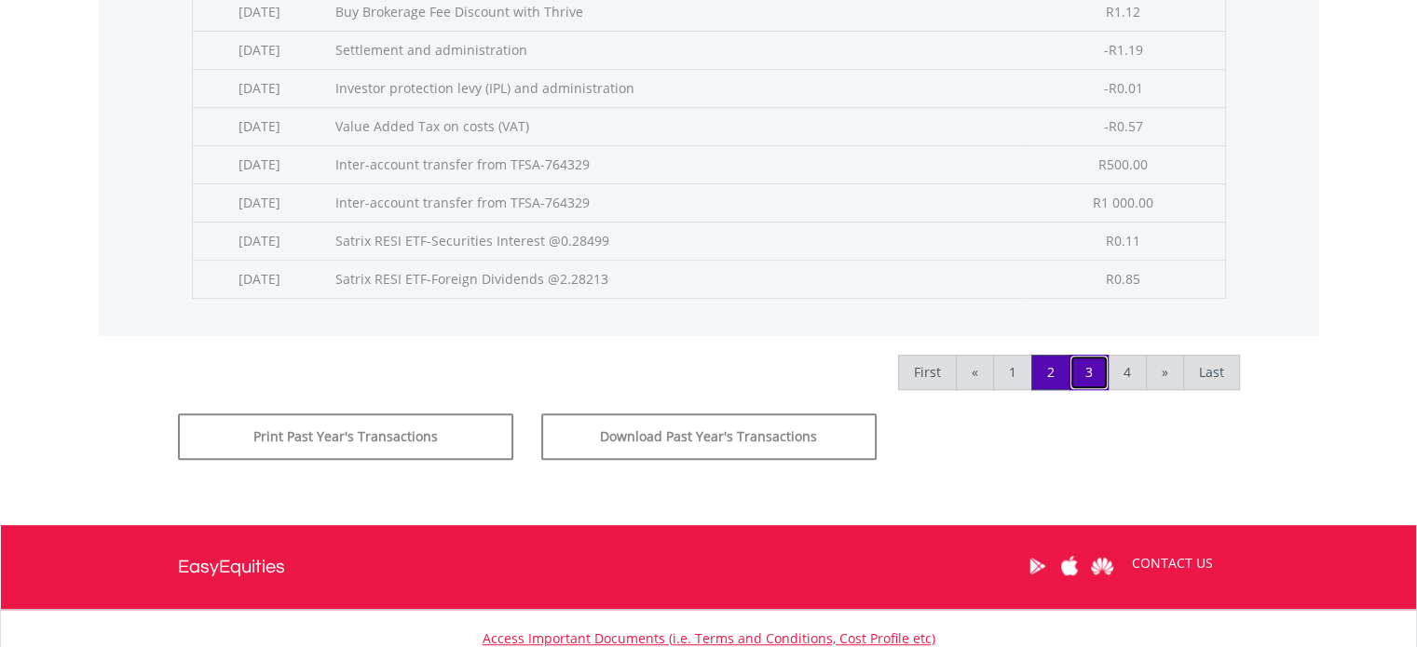
click at [1092, 378] on link "3" at bounding box center [1088, 372] width 39 height 35
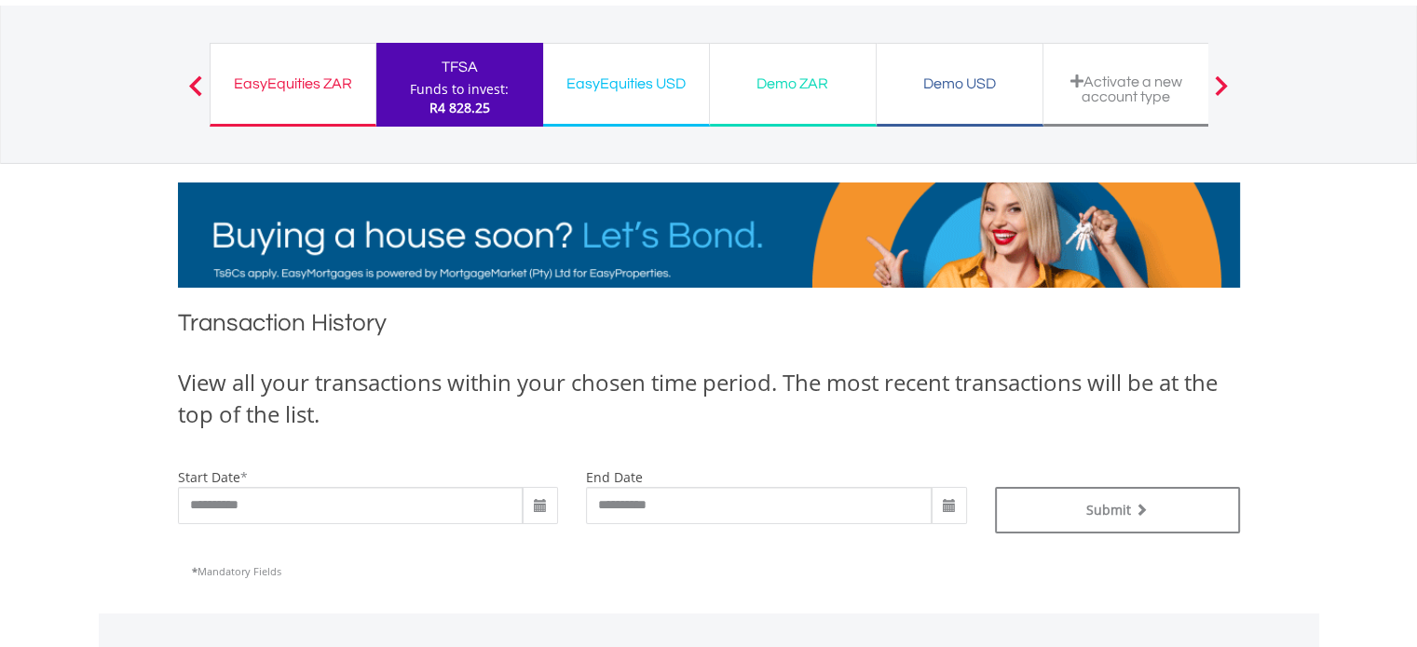
scroll to position [0, 0]
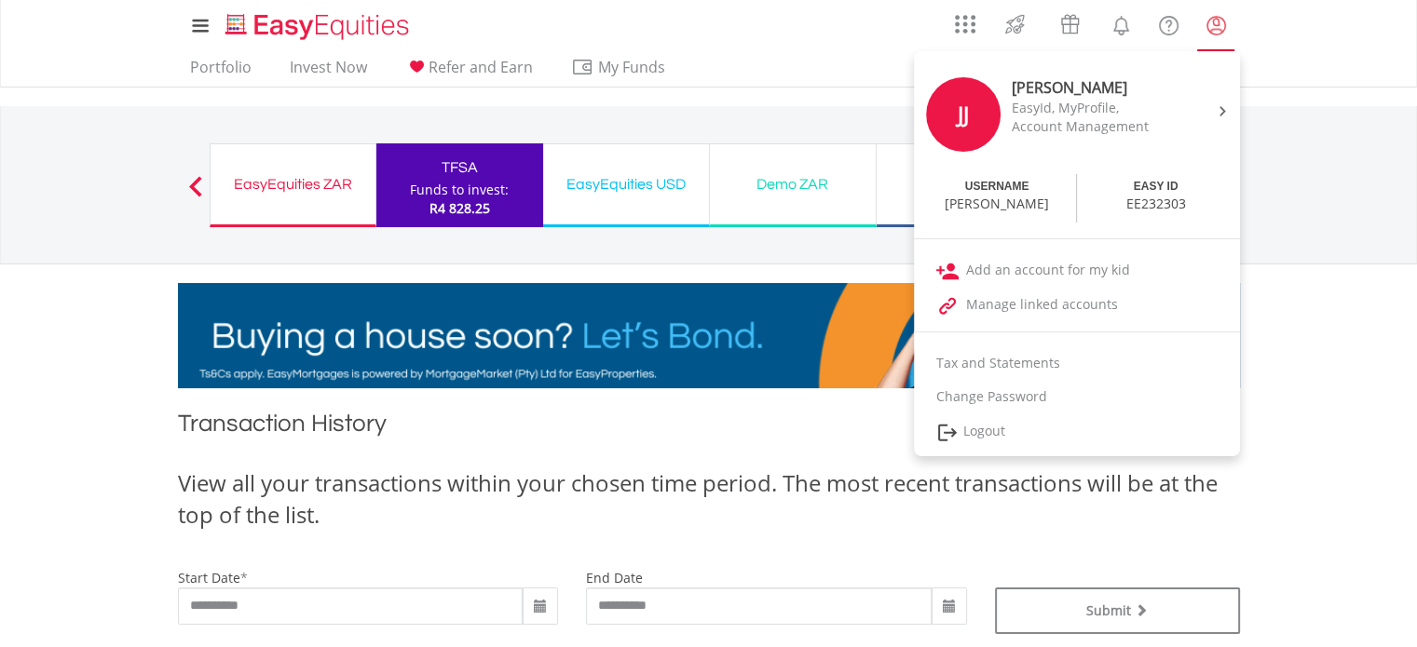
click at [1215, 25] on lord-icon "My Profile" at bounding box center [1215, 25] width 23 height 23
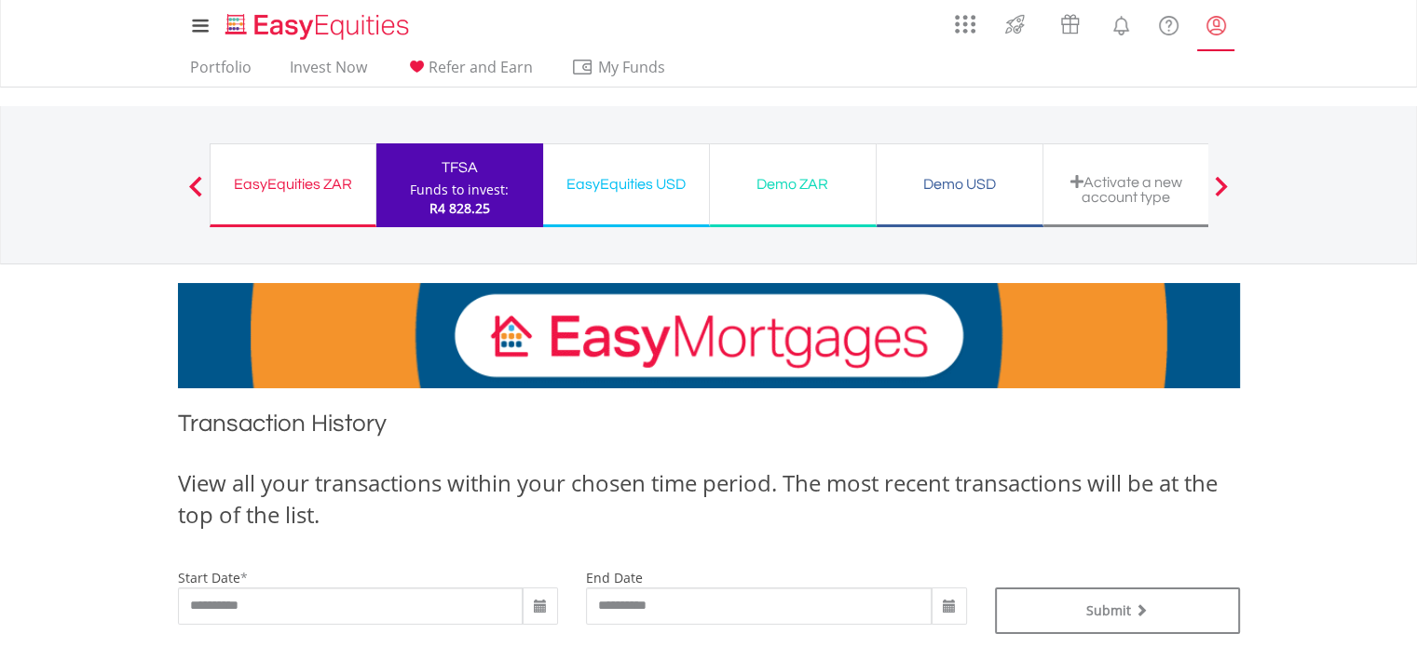
click at [1215, 25] on lord-icon "My Profile" at bounding box center [1215, 25] width 23 height 23
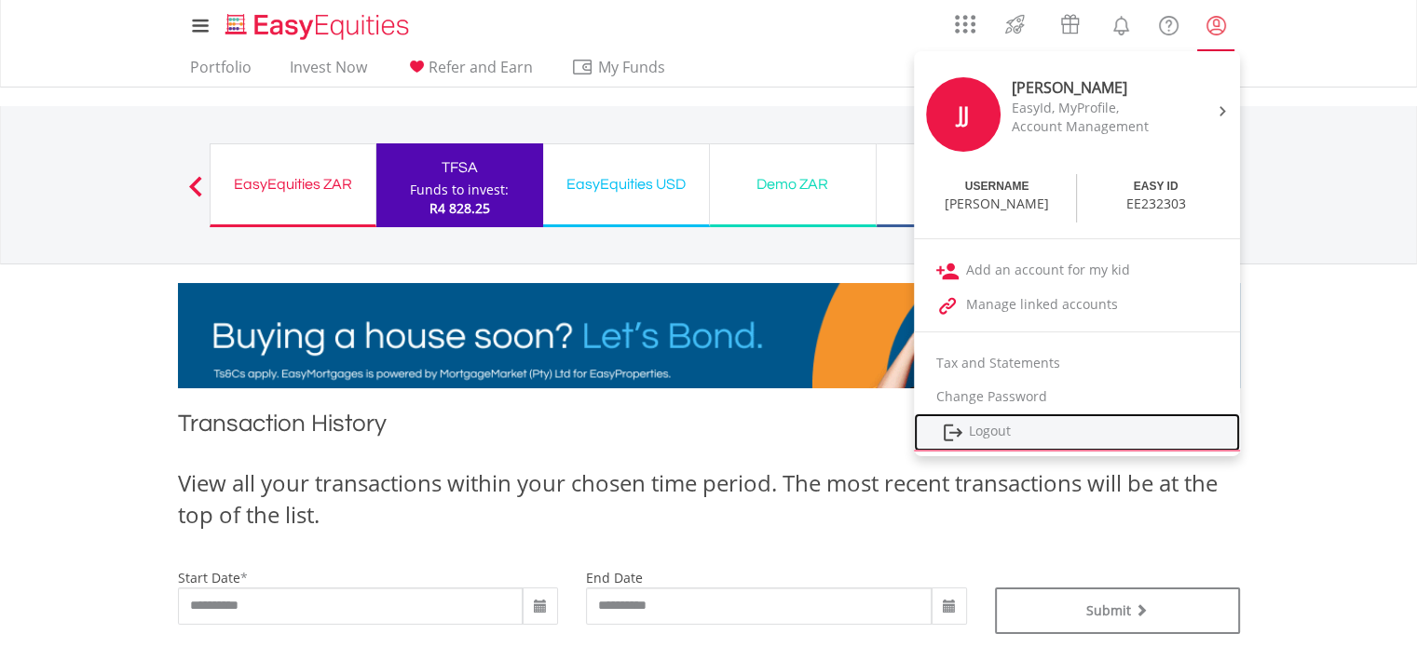
click at [998, 429] on link "Logout" at bounding box center [1077, 433] width 326 height 38
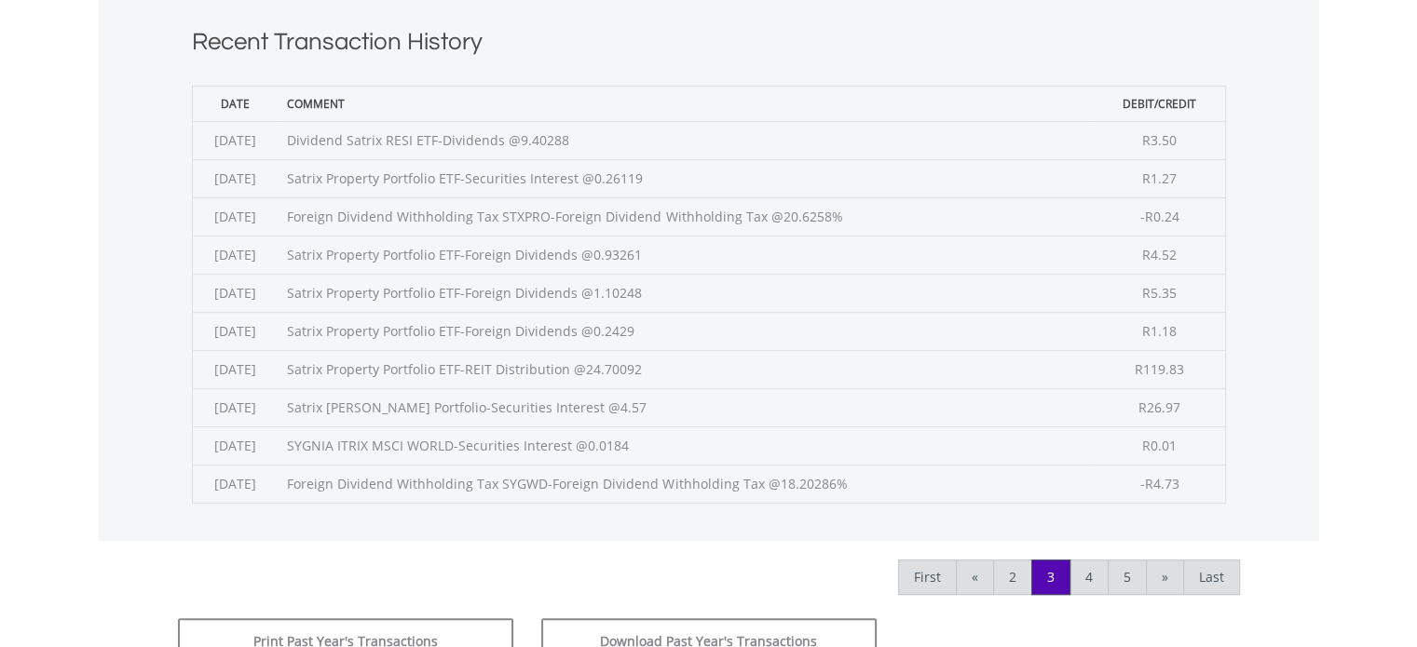
scroll to position [745, 0]
